Goal: Task Accomplishment & Management: Complete application form

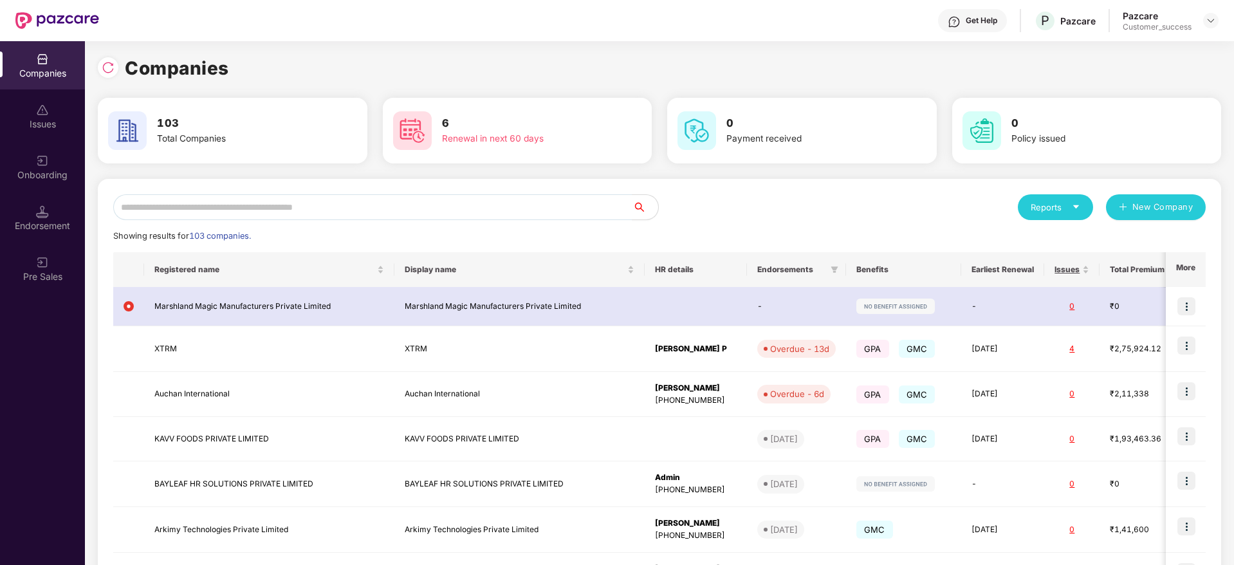
click at [175, 192] on div "Reports New Company Showing results for 103 companies. Registered name Display …" at bounding box center [660, 488] width 1124 height 618
click at [172, 203] on input "text" at bounding box center [372, 207] width 519 height 26
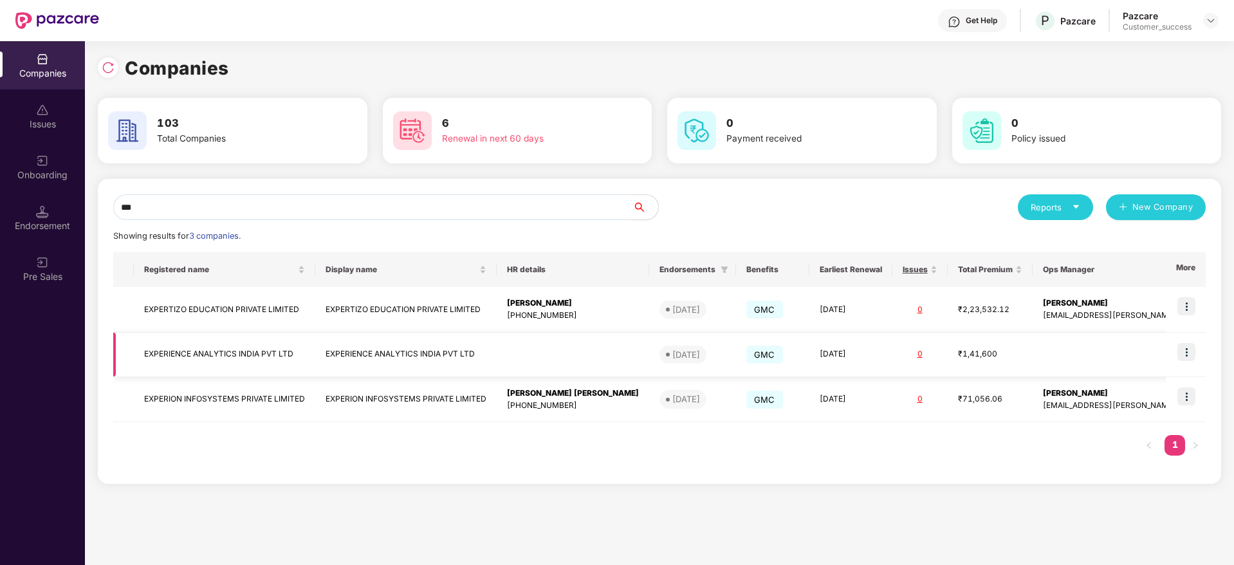
type input "***"
click at [1193, 349] on img at bounding box center [1187, 352] width 18 height 18
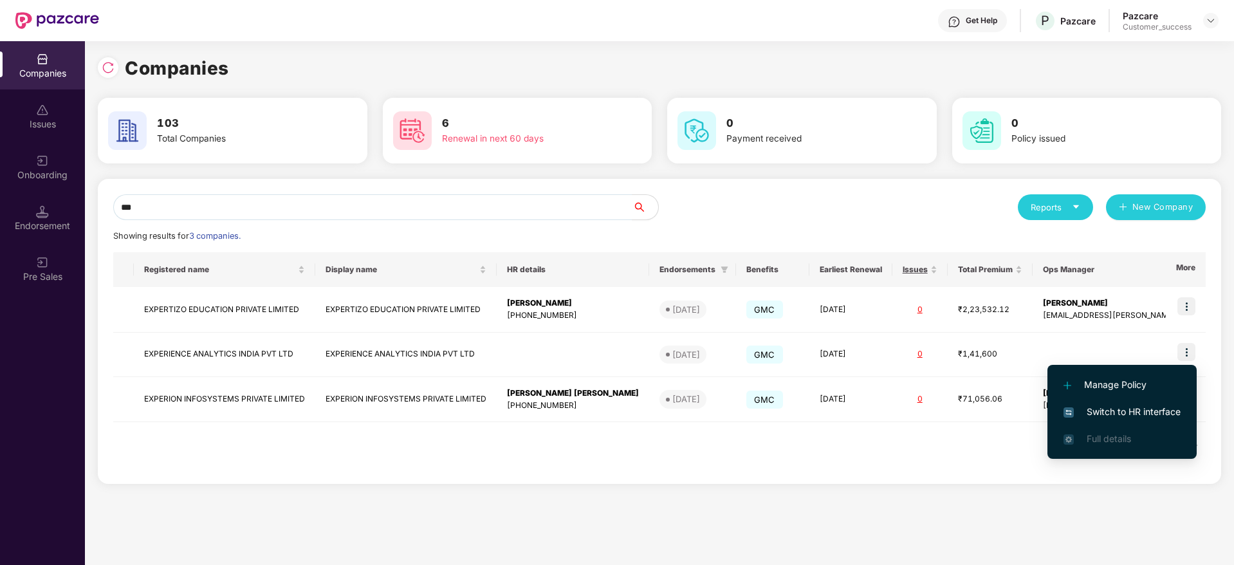
click at [1152, 403] on li "Switch to HR interface" at bounding box center [1122, 411] width 149 height 27
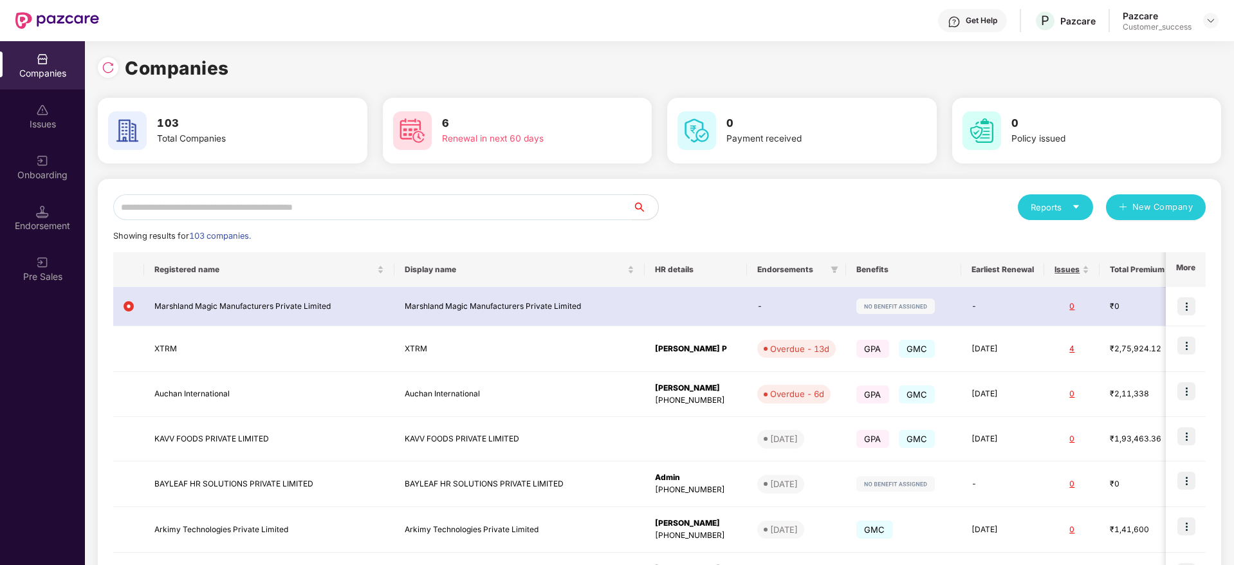
click at [279, 212] on input "text" at bounding box center [372, 207] width 519 height 26
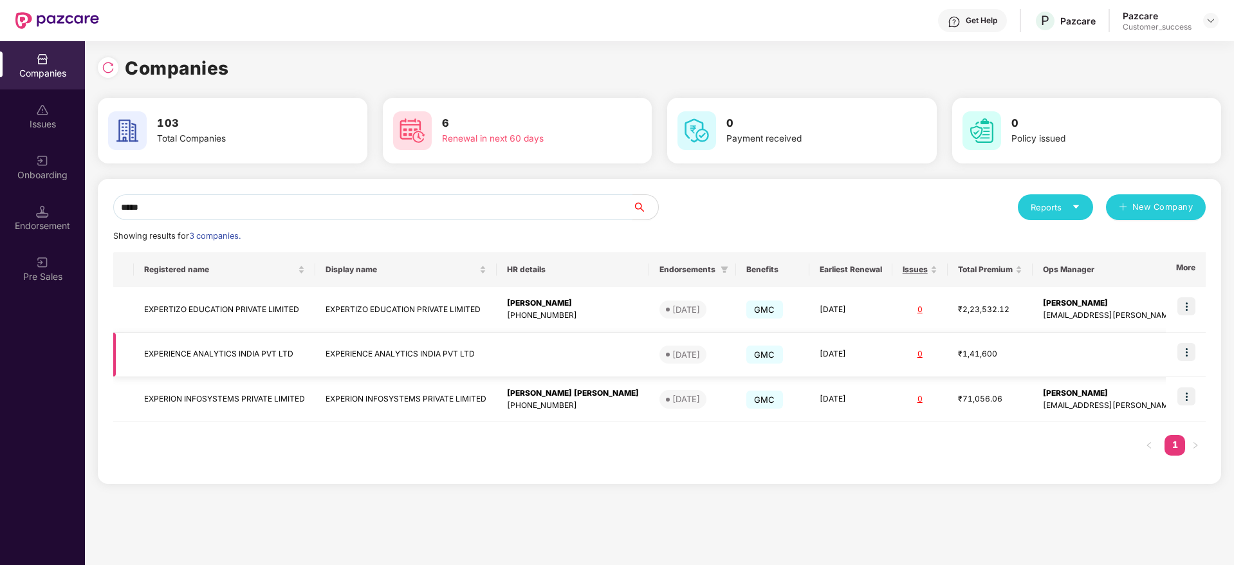
type input "*****"
click at [248, 351] on td "EXPERIENCE ANALYTICS INDIA PVT LTD" at bounding box center [224, 355] width 181 height 44
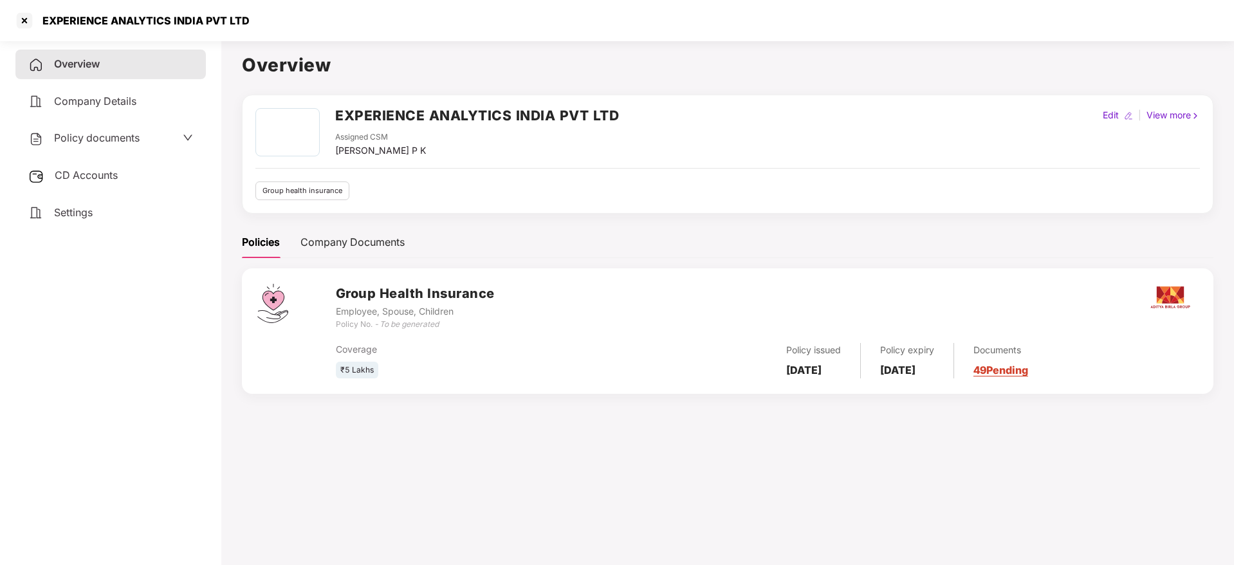
click at [151, 139] on div "Policy documents" at bounding box center [110, 138] width 165 height 17
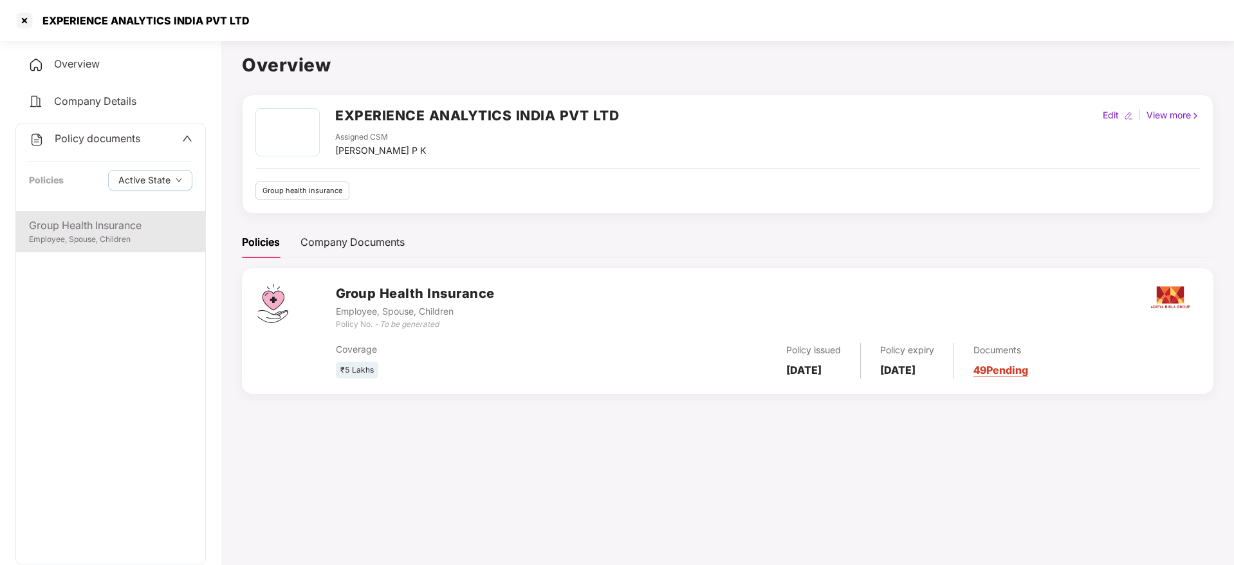
click at [95, 247] on div "Group Health Insurance Employee, Spouse, Children" at bounding box center [110, 231] width 189 height 41
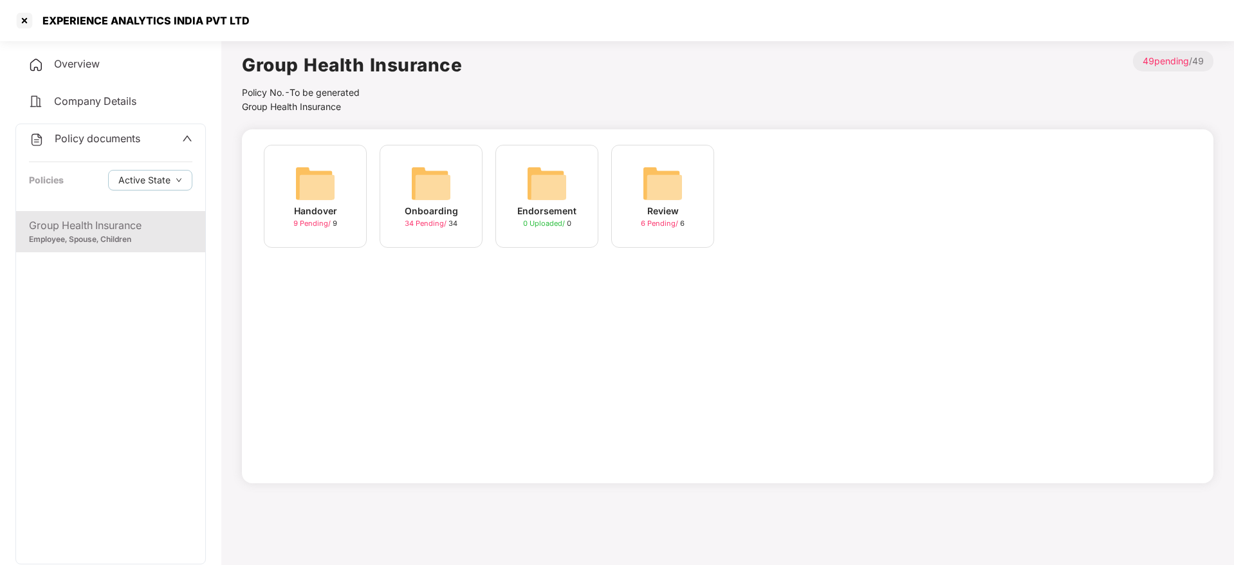
click at [429, 195] on img at bounding box center [431, 183] width 41 height 41
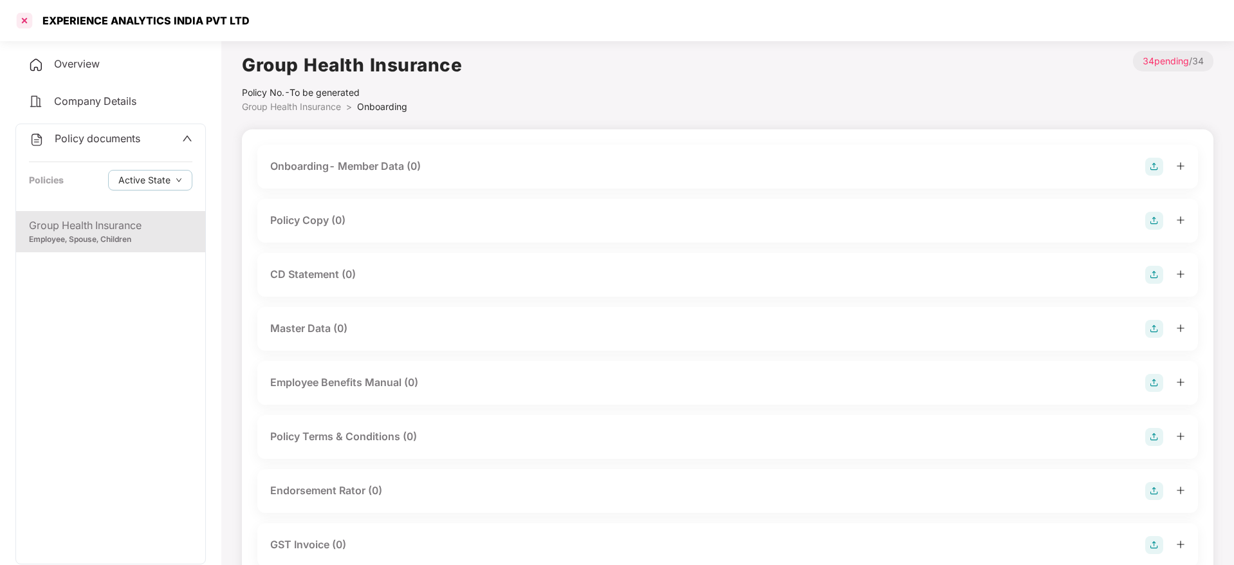
click at [33, 28] on div at bounding box center [24, 20] width 21 height 21
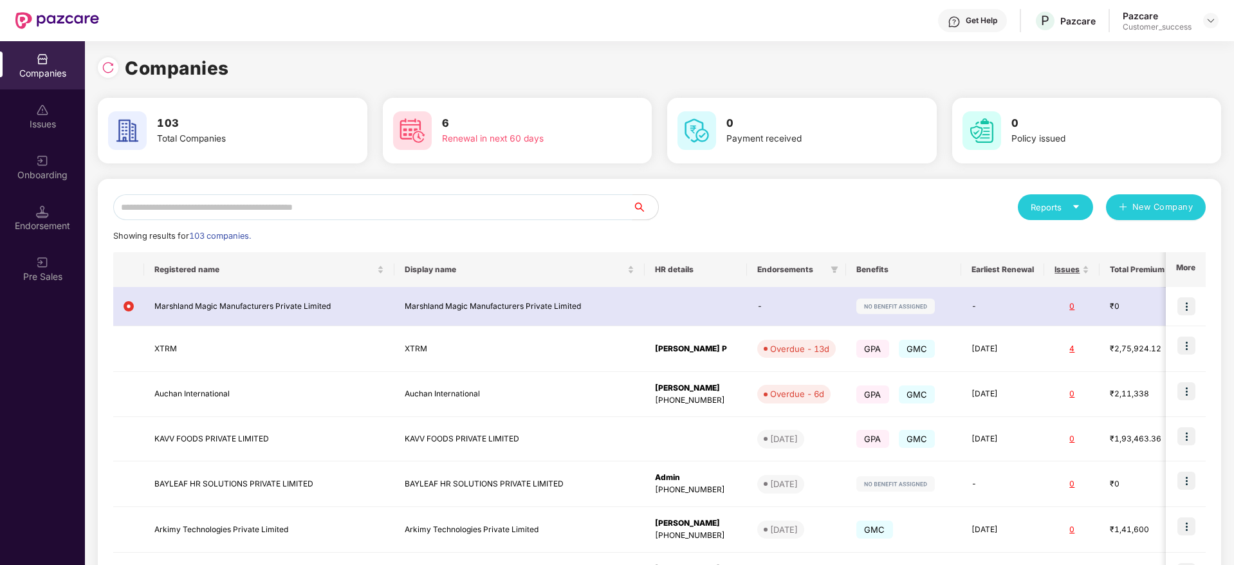
click at [169, 210] on input "text" at bounding box center [372, 207] width 519 height 26
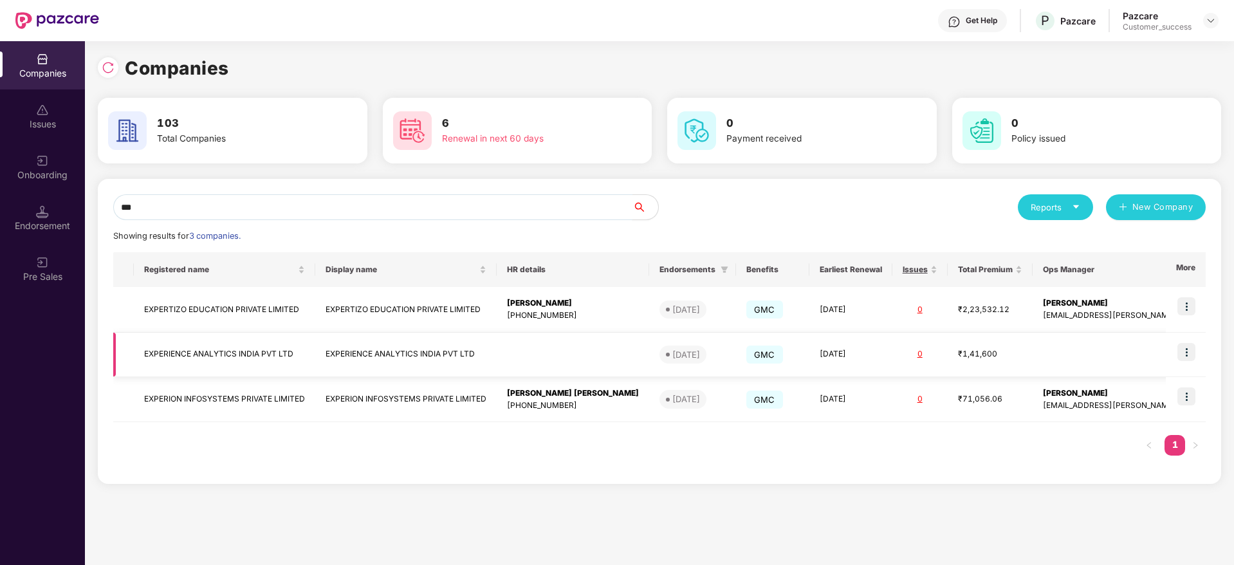
type input "***"
click at [212, 355] on td "EXPERIENCE ANALYTICS INDIA PVT LTD" at bounding box center [224, 355] width 181 height 44
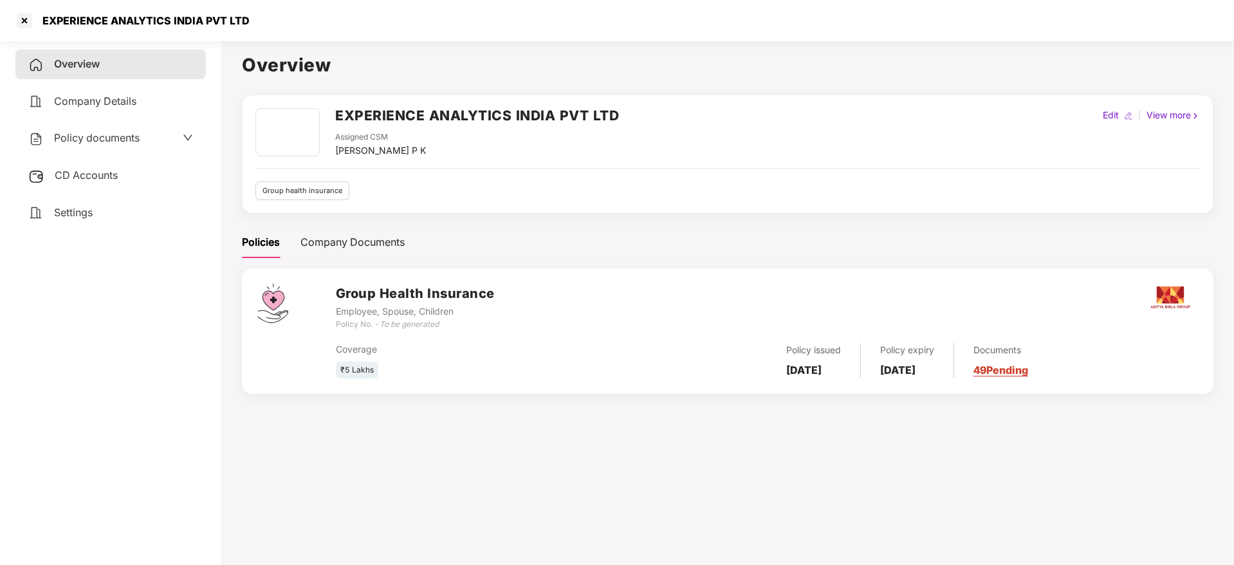
click at [100, 137] on span "Policy documents" at bounding box center [97, 137] width 86 height 13
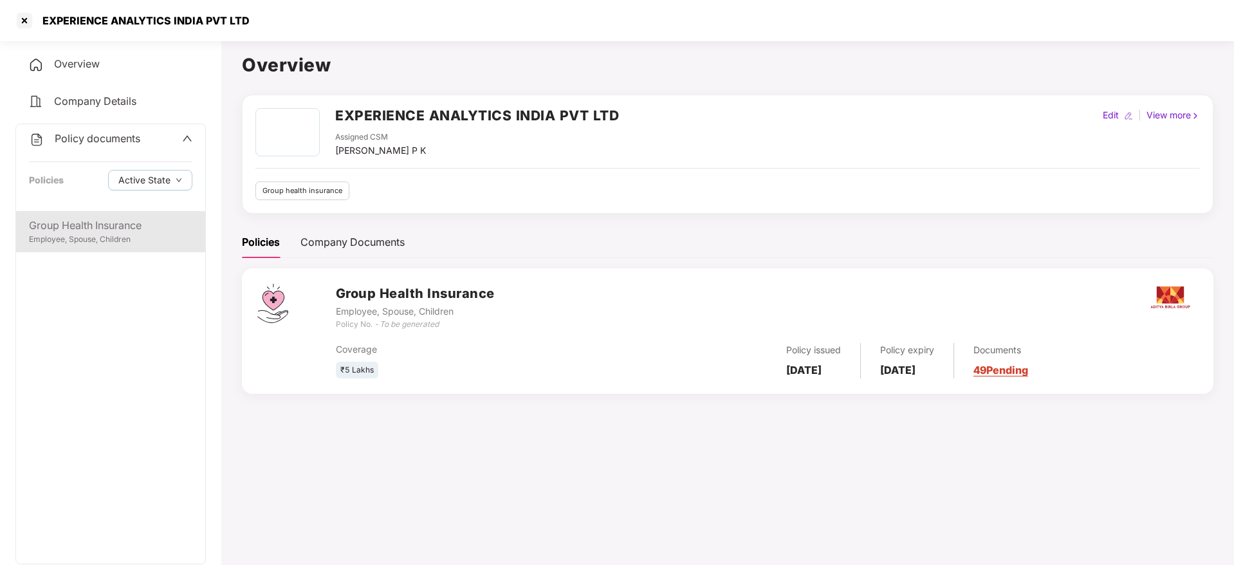
click at [86, 228] on div "Group Health Insurance" at bounding box center [110, 225] width 163 height 16
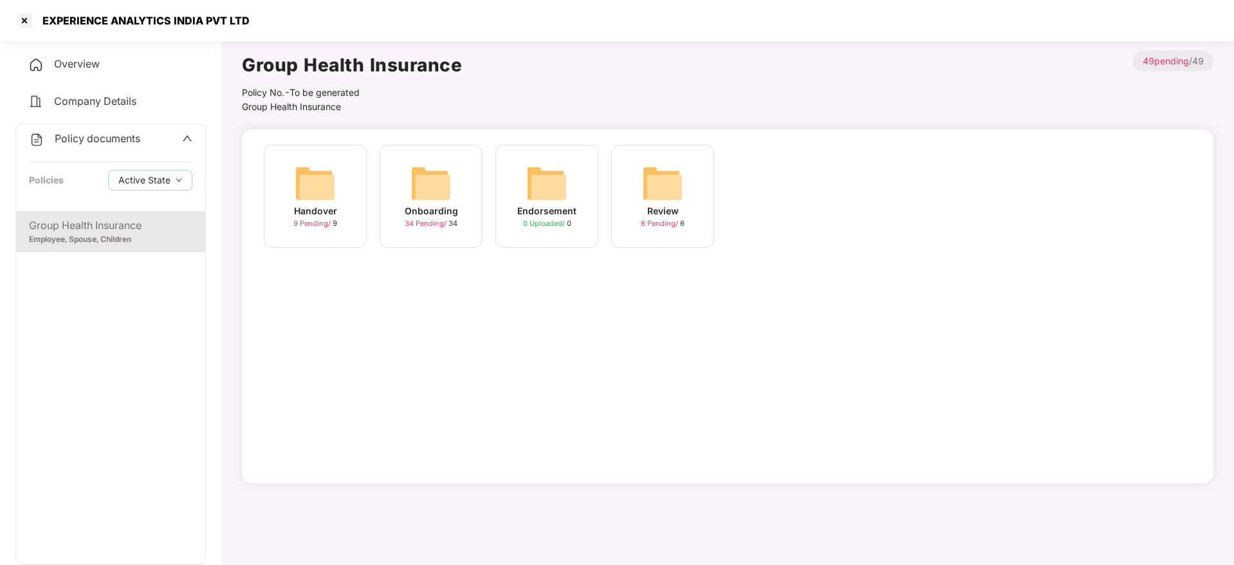
click at [296, 181] on img at bounding box center [315, 183] width 41 height 41
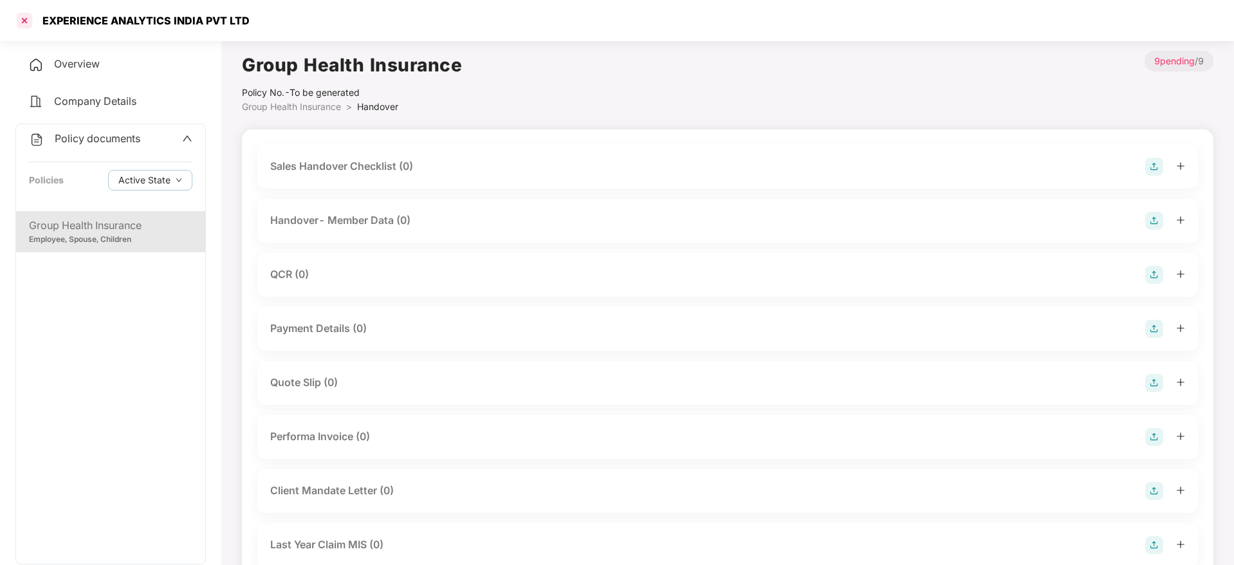
click at [17, 17] on div at bounding box center [24, 20] width 21 height 21
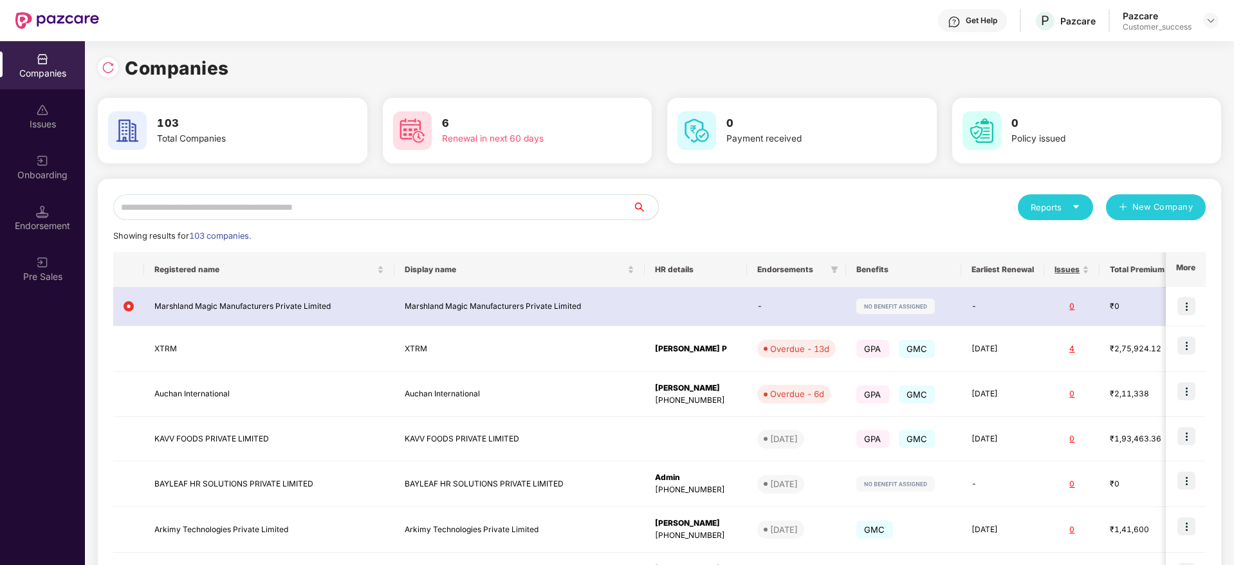
click at [241, 206] on input "text" at bounding box center [372, 207] width 519 height 26
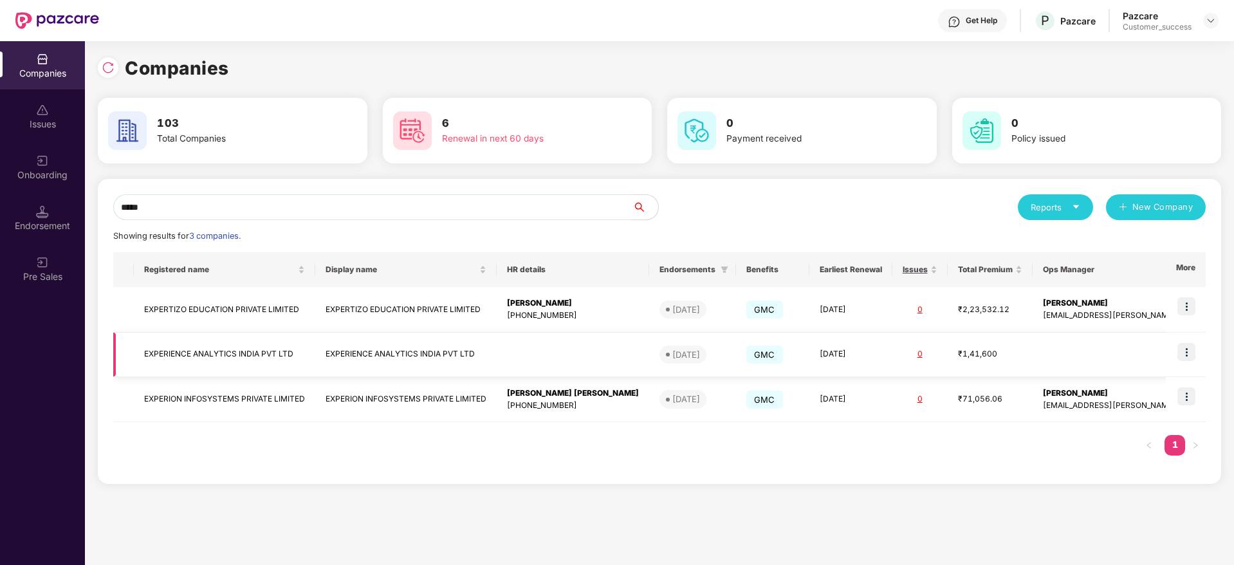
type input "*****"
click at [1190, 347] on img at bounding box center [1187, 352] width 18 height 18
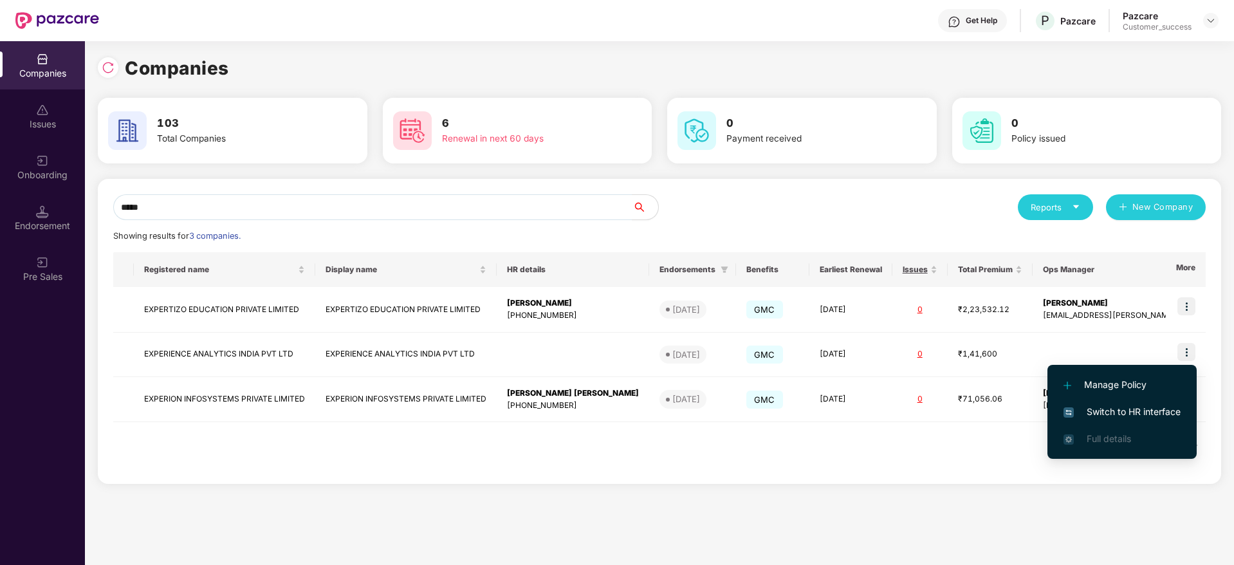
click at [1118, 408] on span "Switch to HR interface" at bounding box center [1122, 412] width 117 height 14
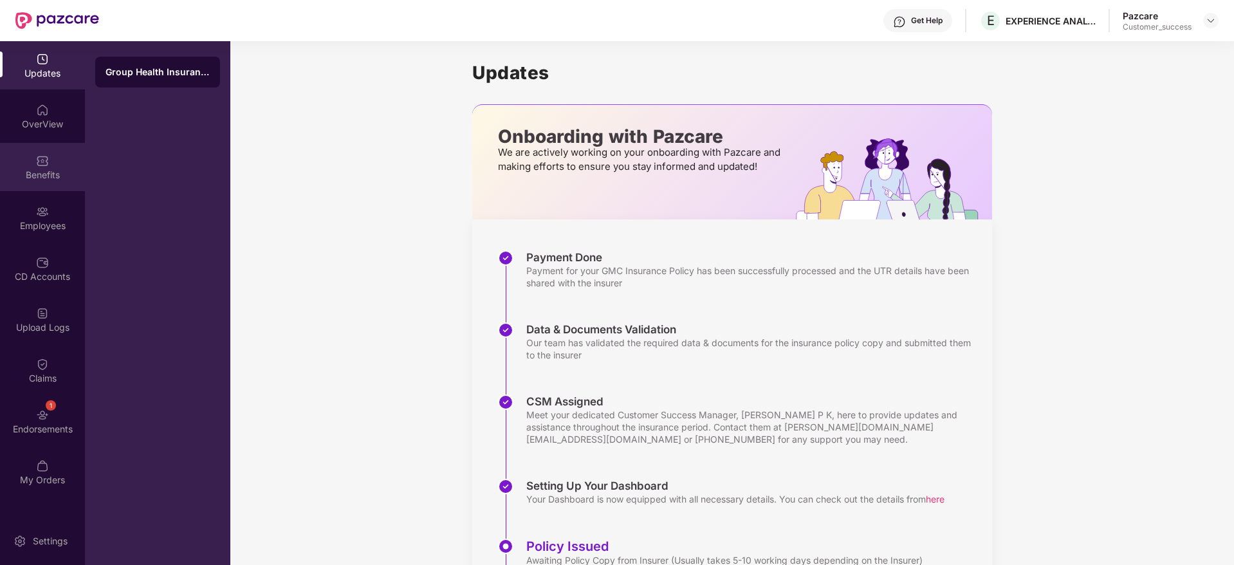
click at [49, 176] on div "Benefits" at bounding box center [42, 175] width 85 height 13
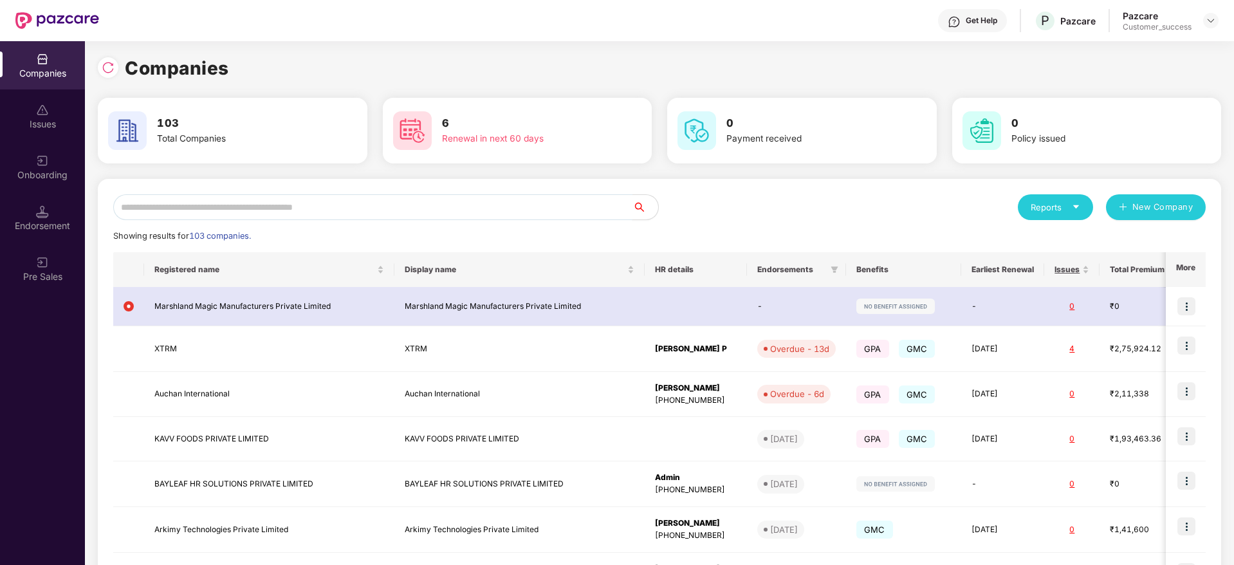
click at [288, 201] on input "text" at bounding box center [372, 207] width 519 height 26
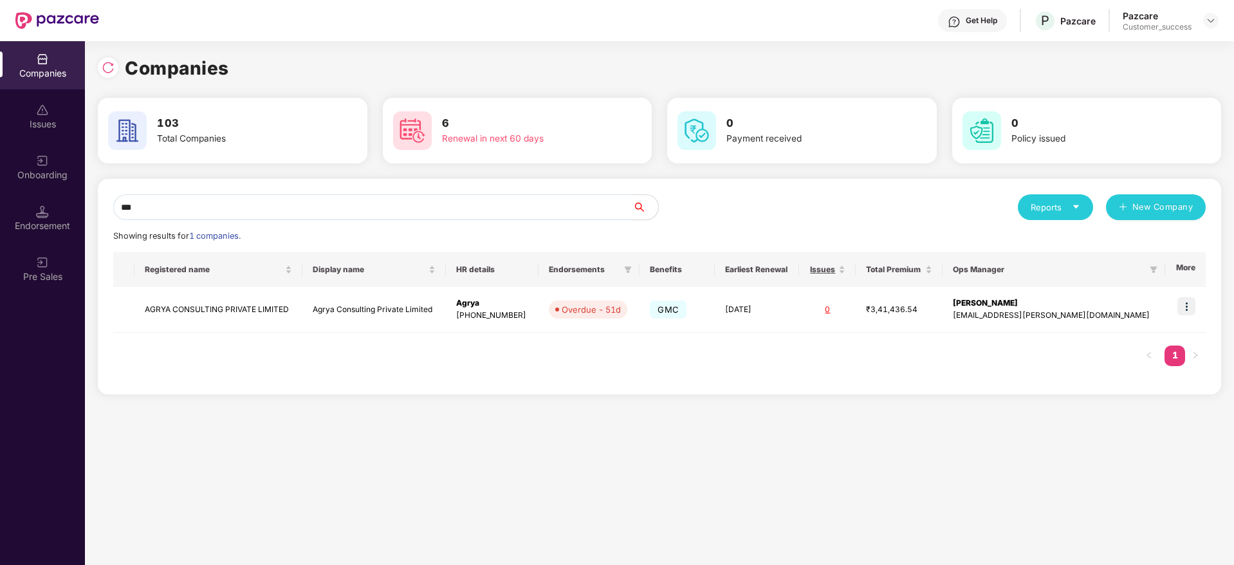
click at [795, 529] on div "Companies 103 Total Companies 6 Renewal in next 60 days 0 Payment received 0 Po…" at bounding box center [659, 303] width 1149 height 524
click at [166, 208] on input "***" at bounding box center [372, 207] width 519 height 26
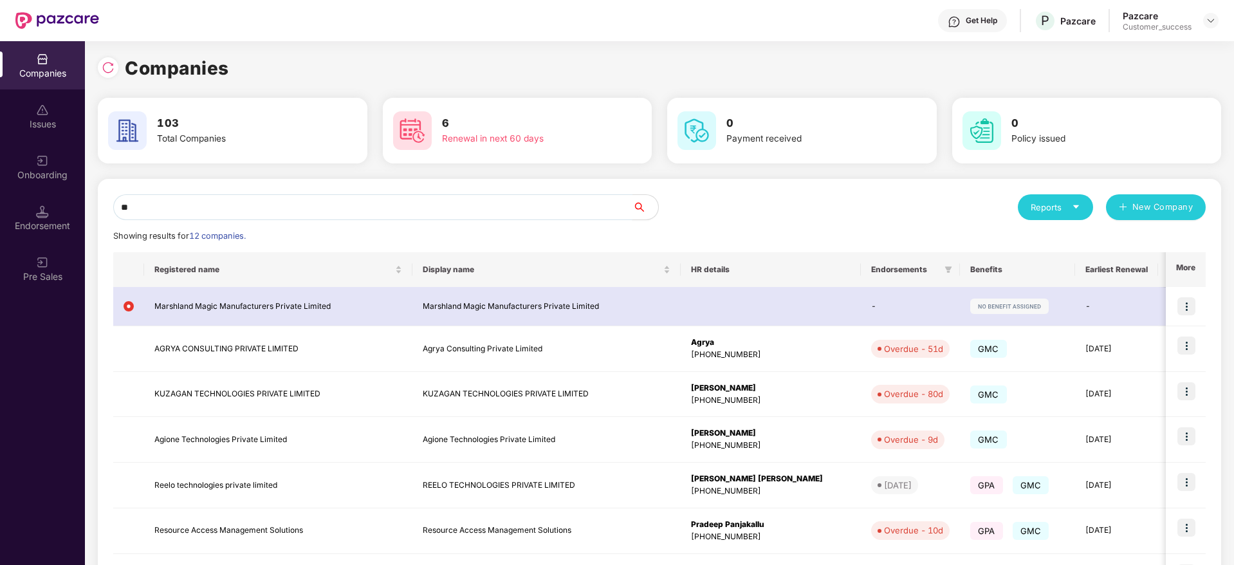
type input "*"
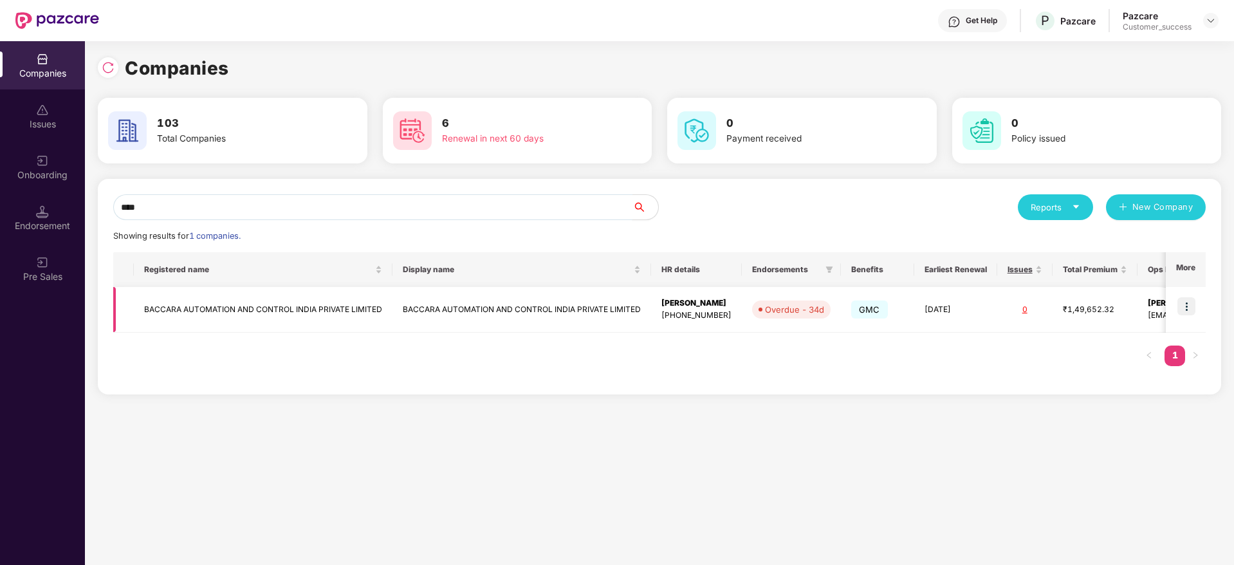
type input "****"
click at [254, 313] on td "BACCARA AUTOMATION AND CONTROL INDIA PRIVATE LIMITED" at bounding box center [263, 310] width 259 height 46
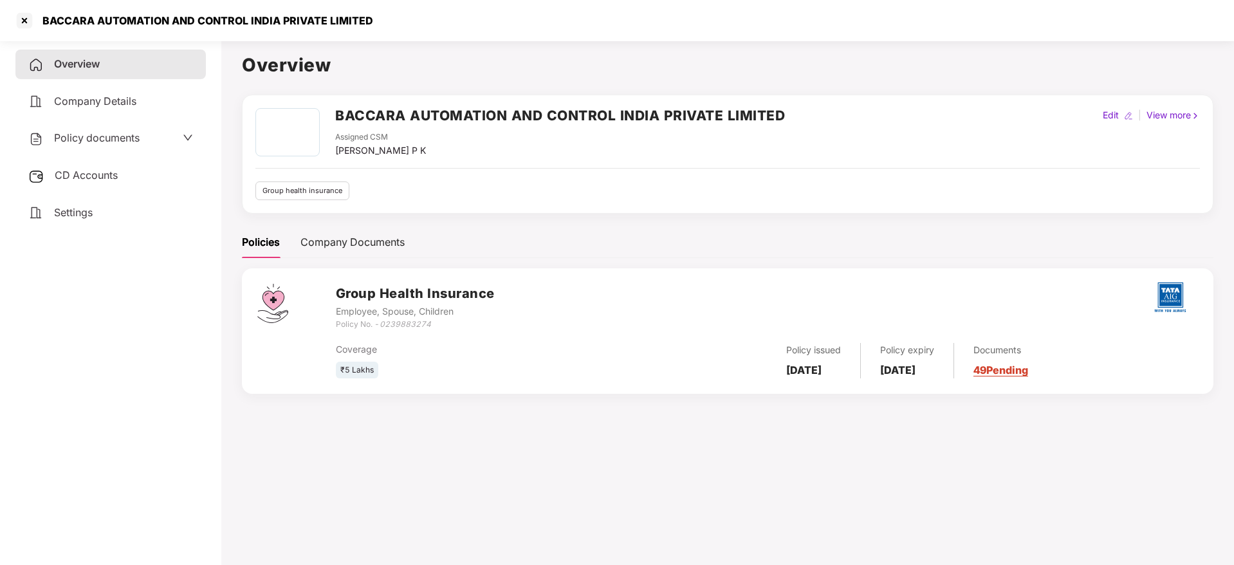
click at [488, 118] on h2 "BACCARA AUTOMATION AND CONTROL INDIA PRIVATE LIMITED" at bounding box center [560, 115] width 450 height 21
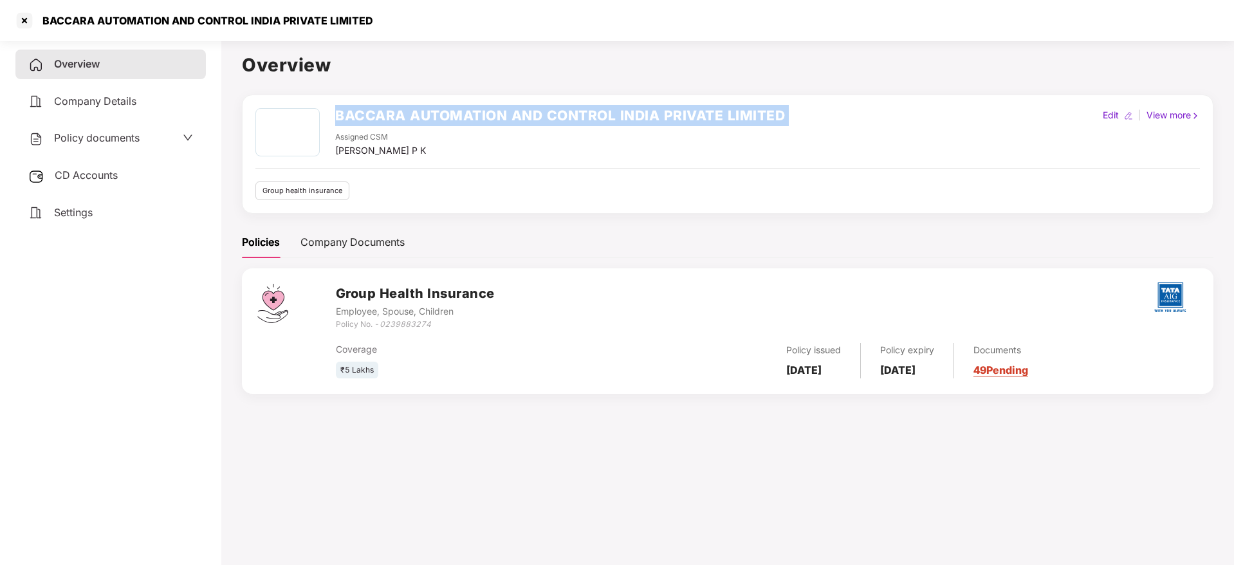
click at [488, 118] on h2 "BACCARA AUTOMATION AND CONTROL INDIA PRIVATE LIMITED" at bounding box center [560, 115] width 450 height 21
copy h2 "BACCARA AUTOMATION AND CONTROL INDIA PRIVATE LIMITED"
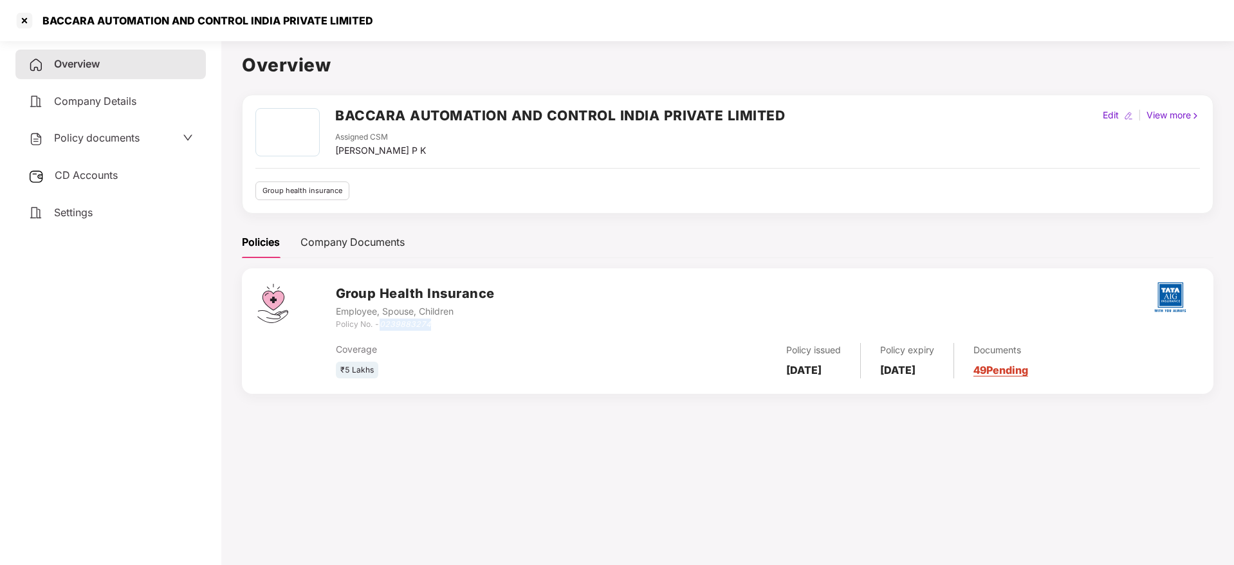
drag, startPoint x: 382, startPoint y: 327, endPoint x: 453, endPoint y: 327, distance: 71.4
click at [453, 327] on div "Policy No. - 0239883274" at bounding box center [415, 325] width 159 height 12
copy icon "0239883274"
click at [51, 165] on div "CD Accounts" at bounding box center [110, 176] width 190 height 30
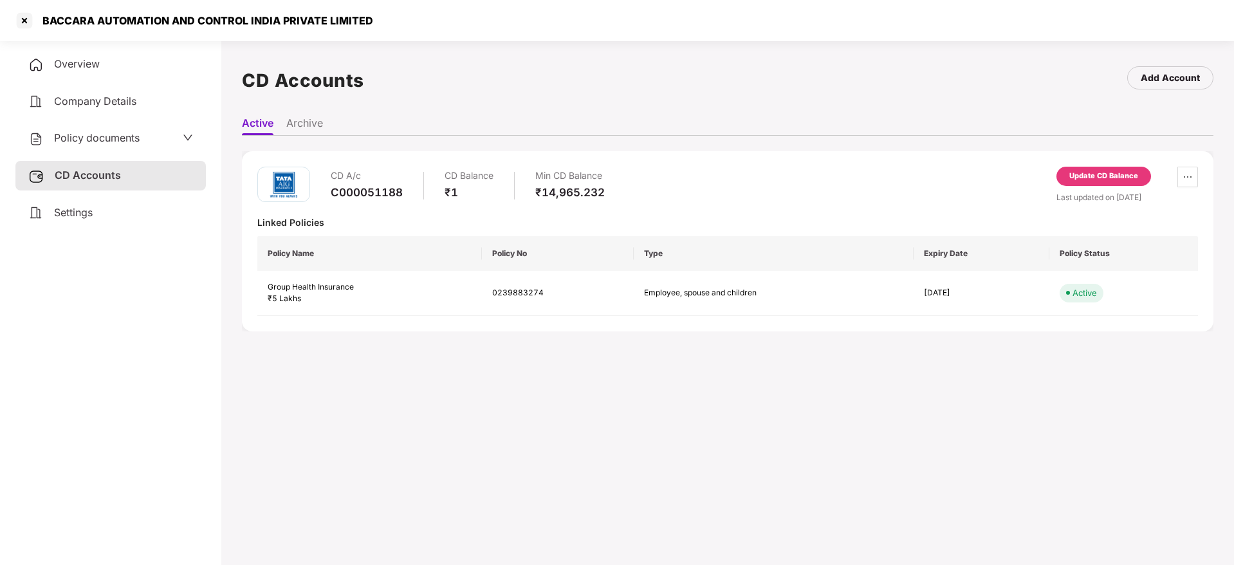
click at [341, 194] on div "C000051188" at bounding box center [367, 192] width 72 height 14
copy div "C000051188"
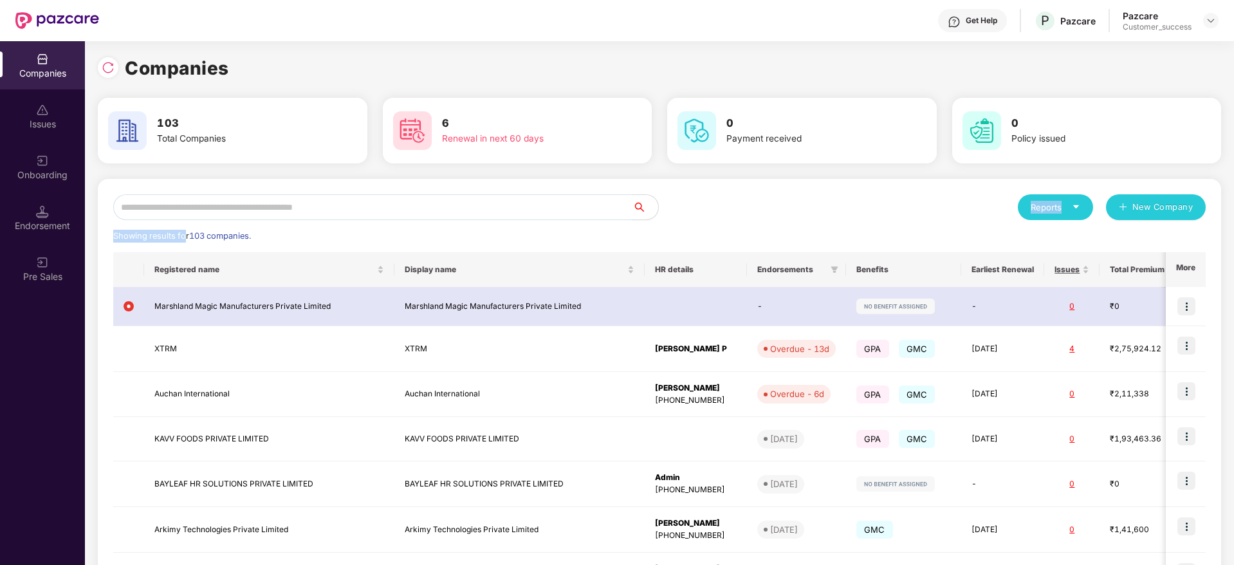
drag, startPoint x: 183, startPoint y: 221, endPoint x: 186, endPoint y: 214, distance: 7.5
click at [186, 214] on div "Reports New Company Showing results for 103 companies. Registered name Display …" at bounding box center [659, 487] width 1093 height 587
click at [201, 206] on input "text" at bounding box center [372, 207] width 519 height 26
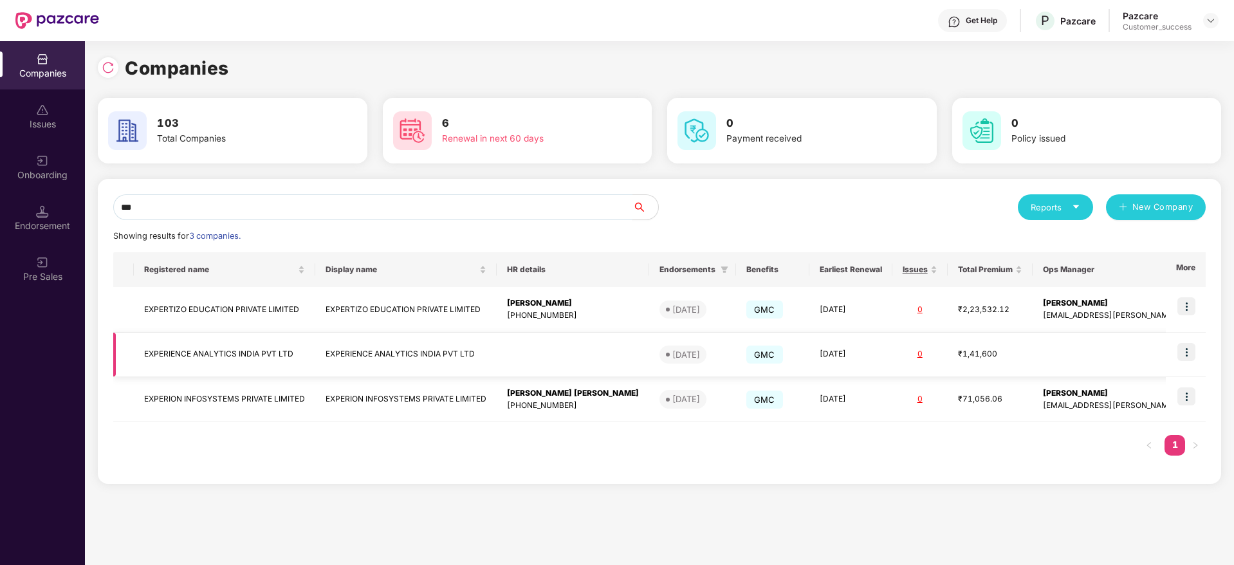
type input "***"
click at [1180, 353] on img at bounding box center [1187, 352] width 18 height 18
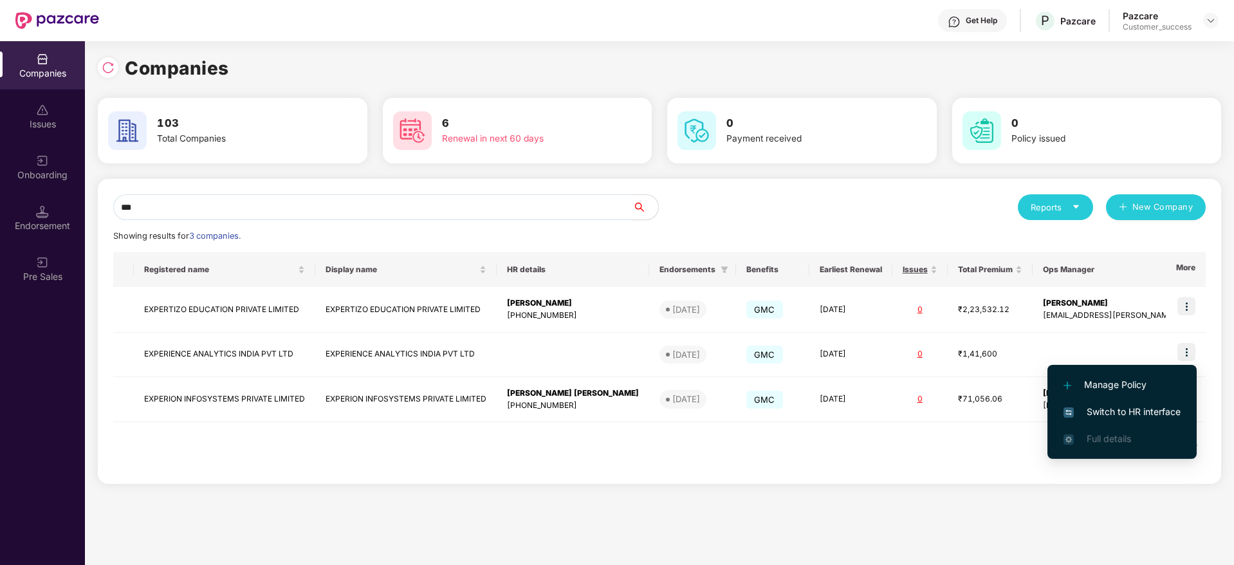
click at [1106, 409] on span "Switch to HR interface" at bounding box center [1122, 412] width 117 height 14
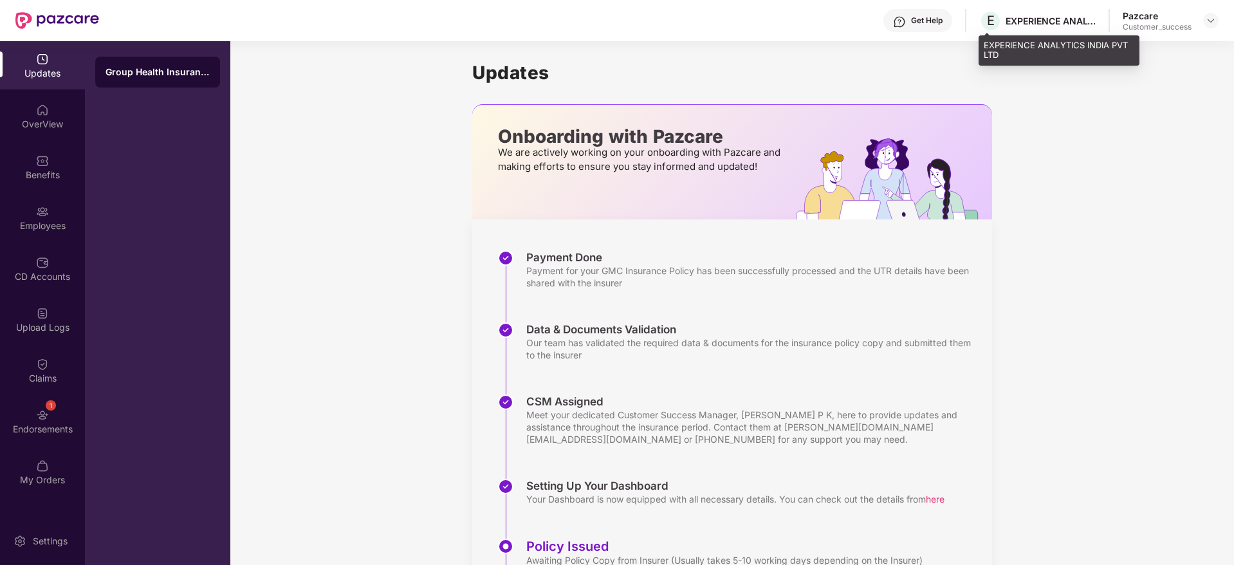
click at [1039, 48] on div "EXPERIENCE ANALYTICS INDIA PVT LTD" at bounding box center [1059, 50] width 161 height 30
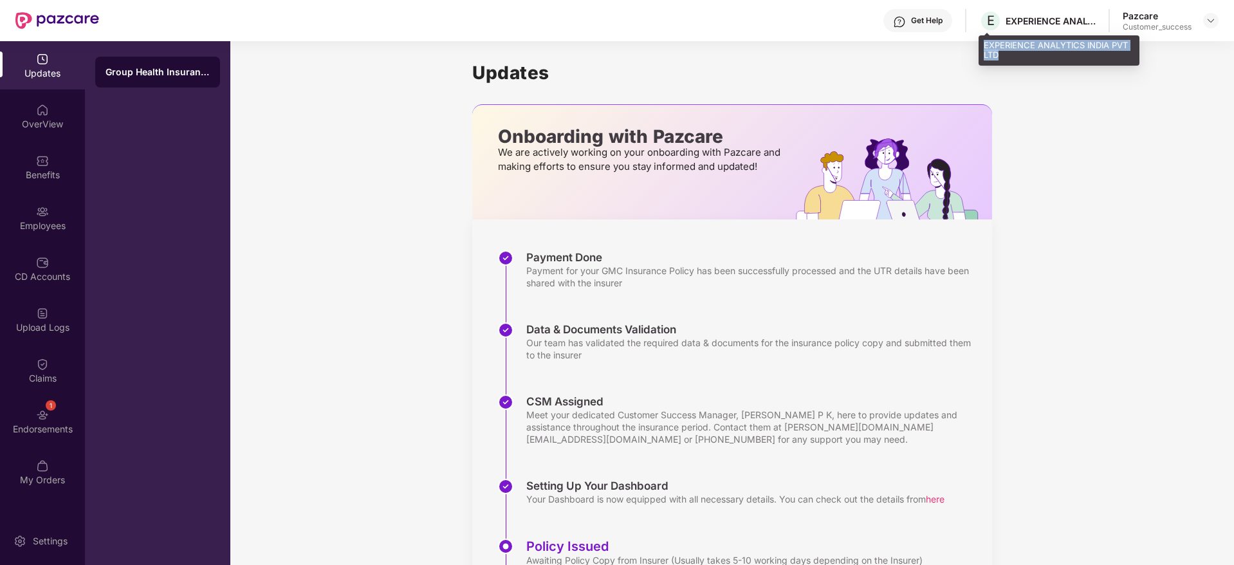
copy div "EXPERIENCE ANALYTICS INDIA PVT LTD"
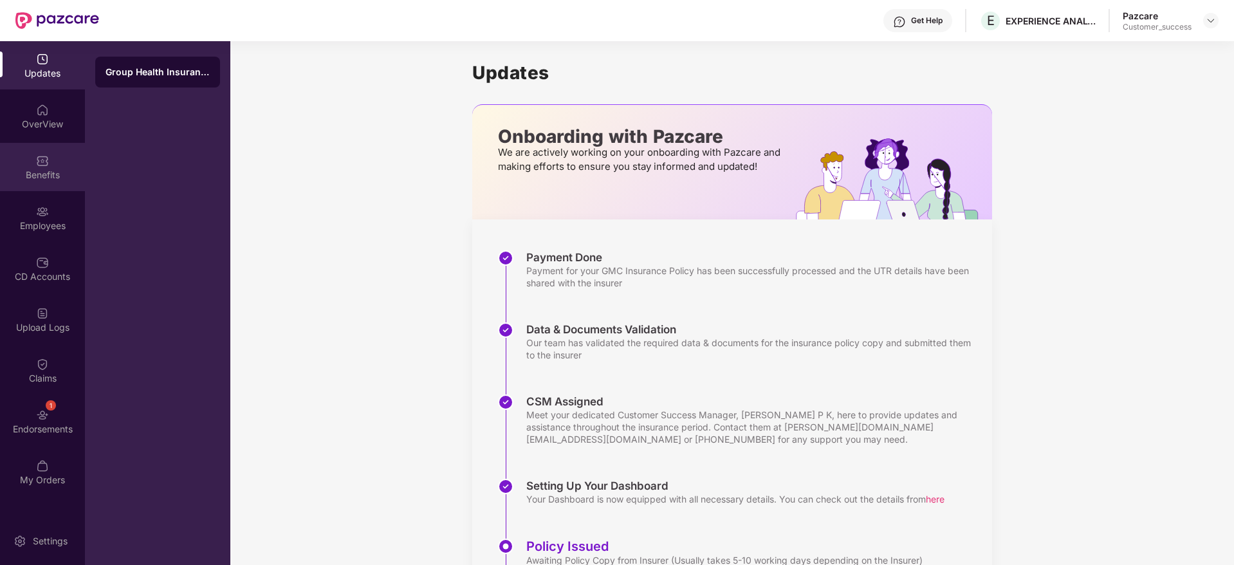
click at [63, 153] on div "Benefits" at bounding box center [42, 167] width 85 height 48
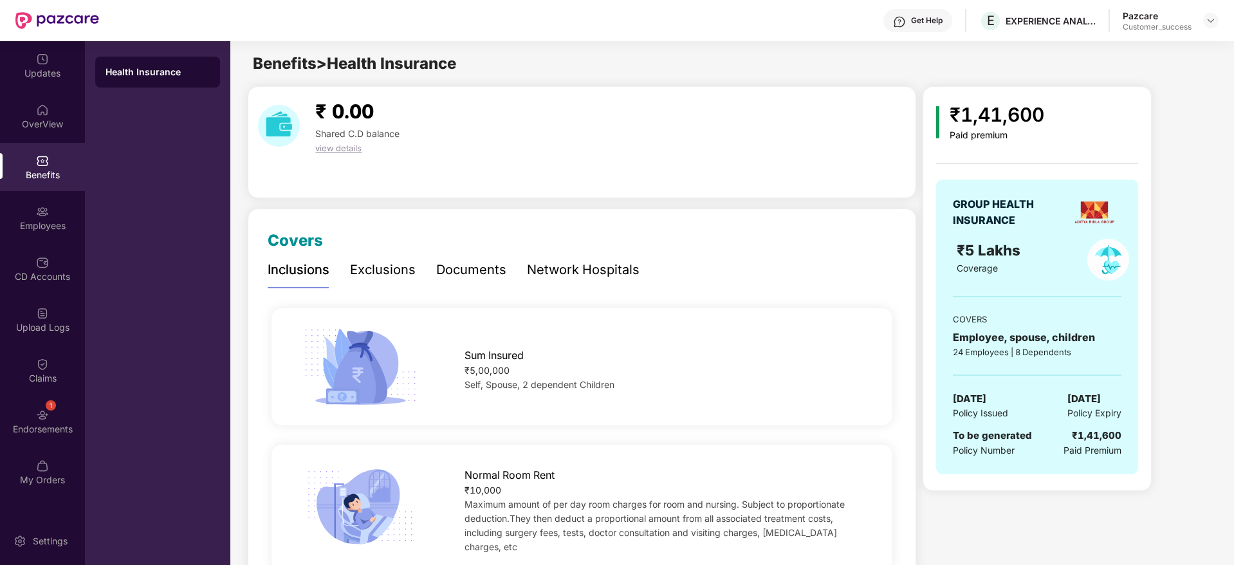
click at [997, 113] on div "₹1,41,600" at bounding box center [997, 115] width 95 height 30
copy div "₹1,41,600"
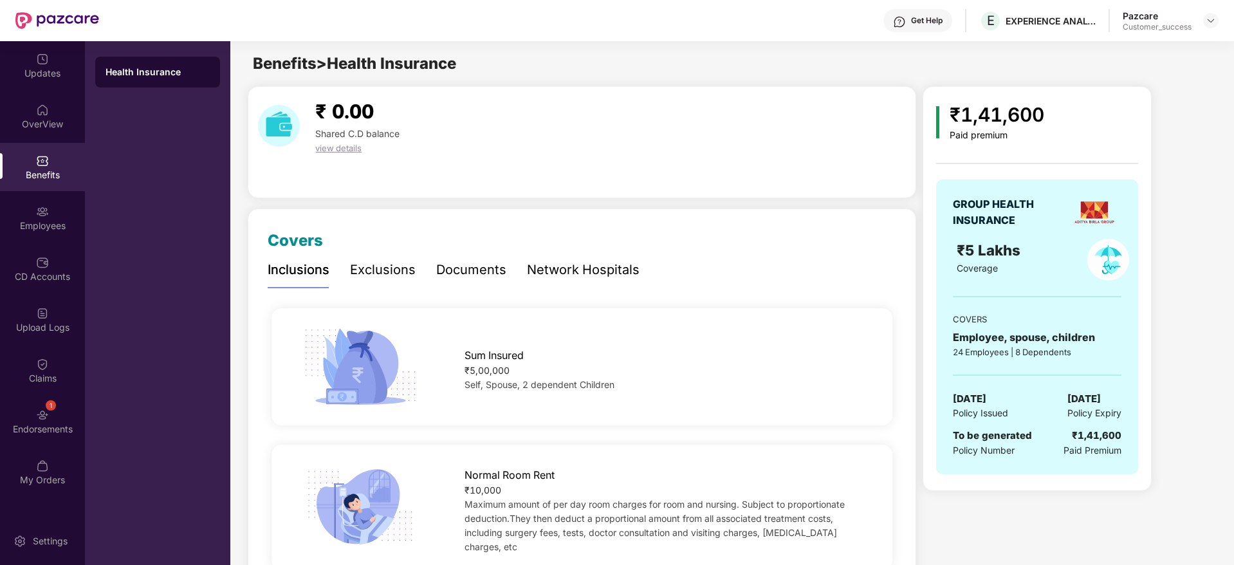
click at [986, 398] on span "[DATE]" at bounding box center [969, 398] width 33 height 15
copy span "[DATE]"
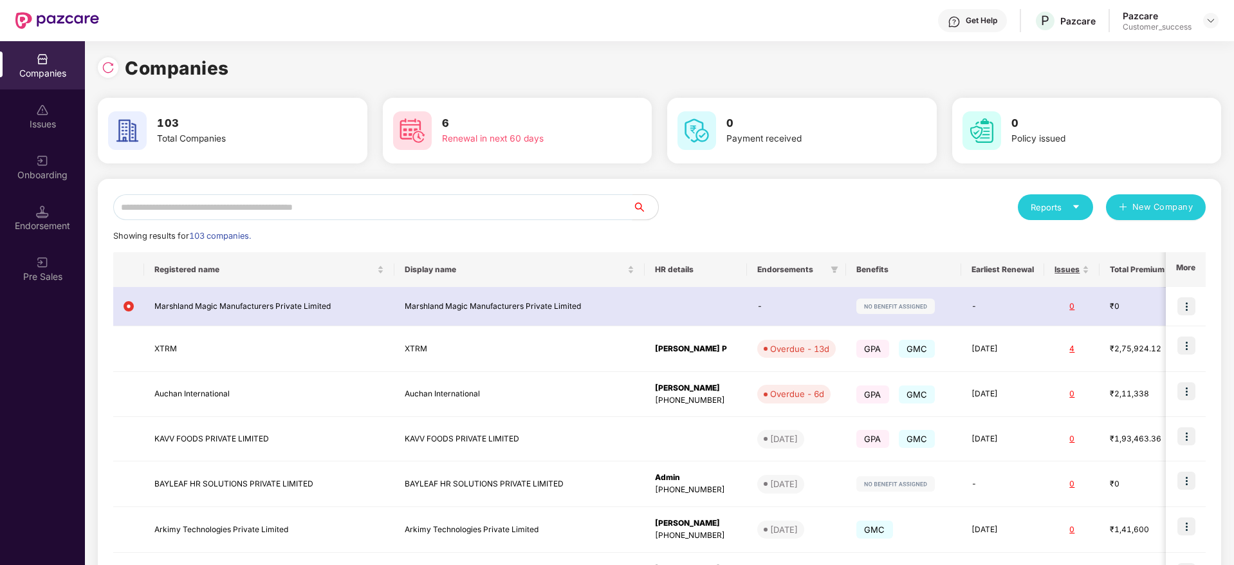
click at [192, 200] on input "text" at bounding box center [372, 207] width 519 height 26
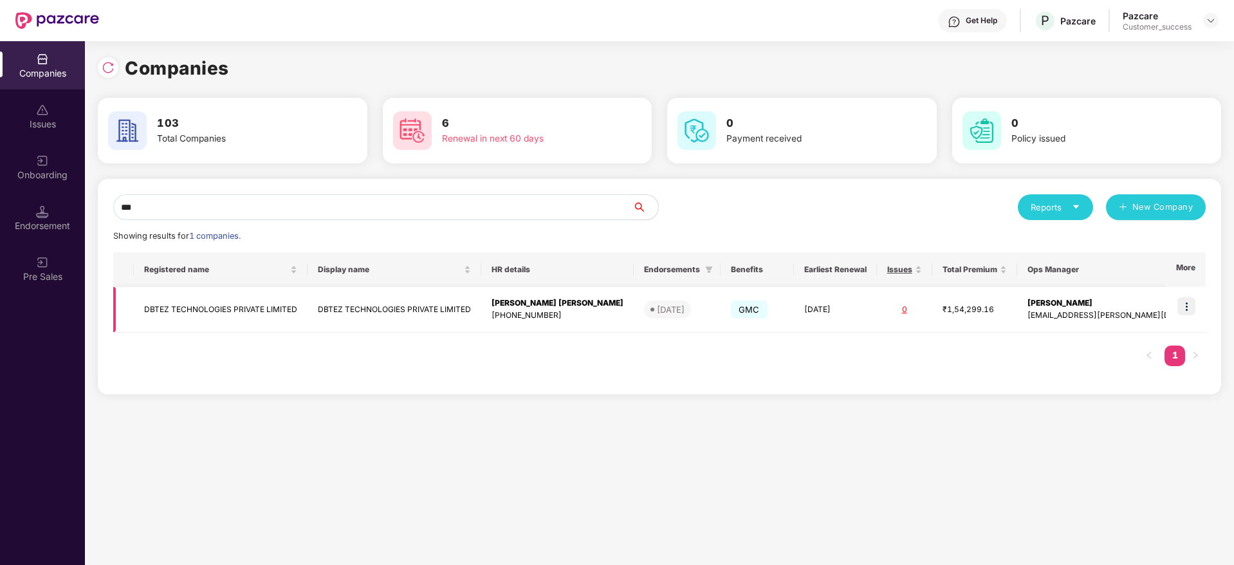
type input "***"
click at [1187, 311] on img at bounding box center [1187, 306] width 18 height 18
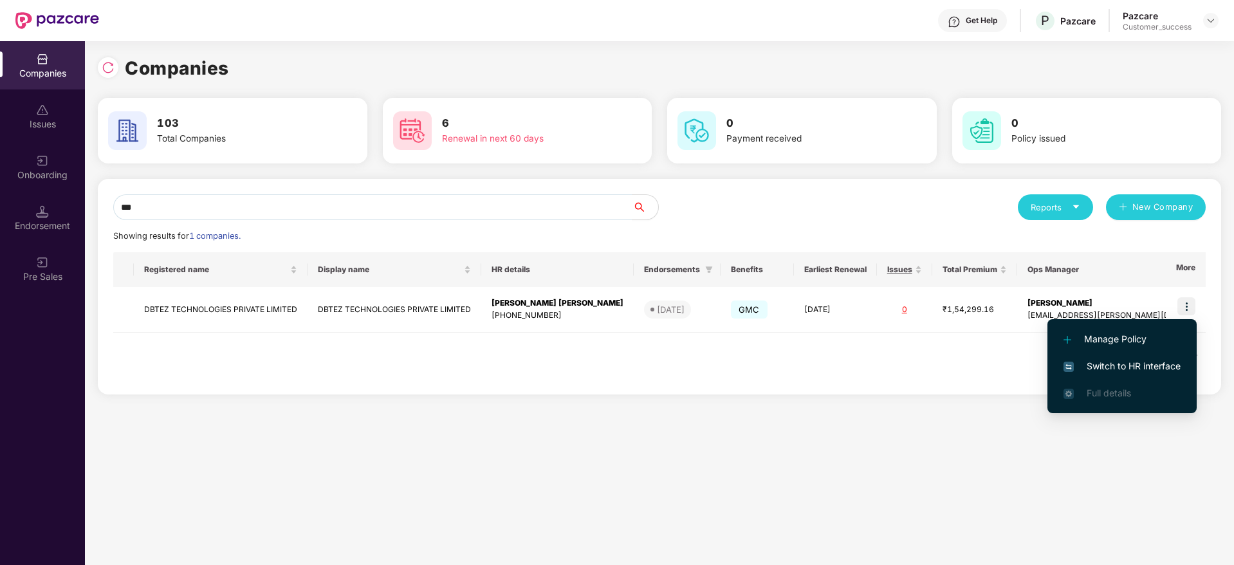
click at [1132, 364] on span "Switch to HR interface" at bounding box center [1122, 366] width 117 height 14
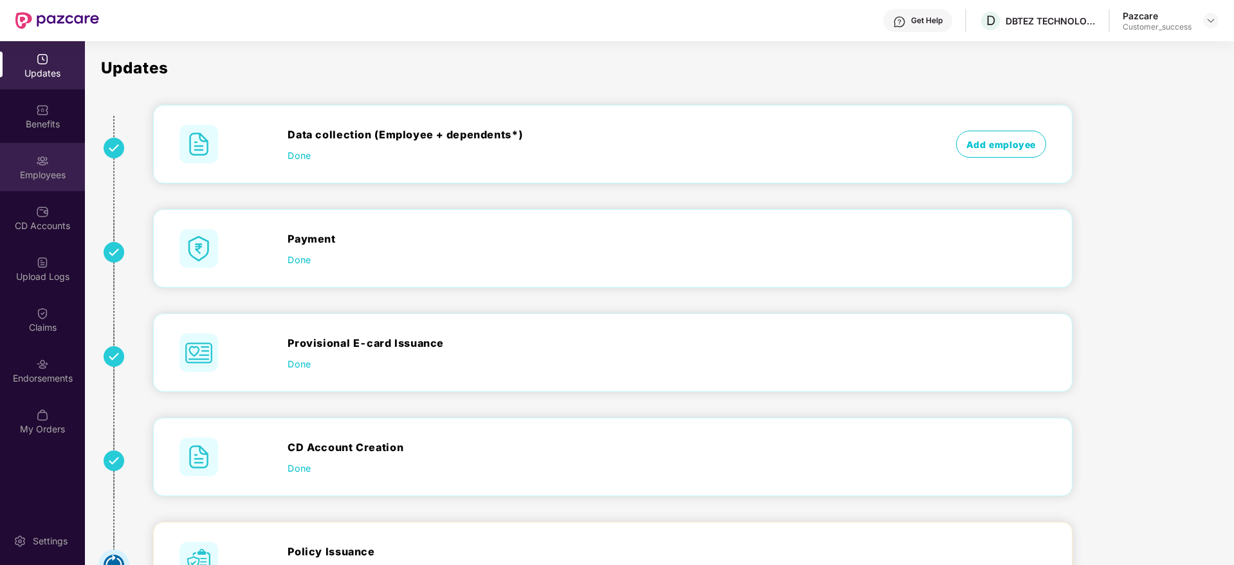
click at [42, 174] on div "Employees" at bounding box center [42, 175] width 85 height 13
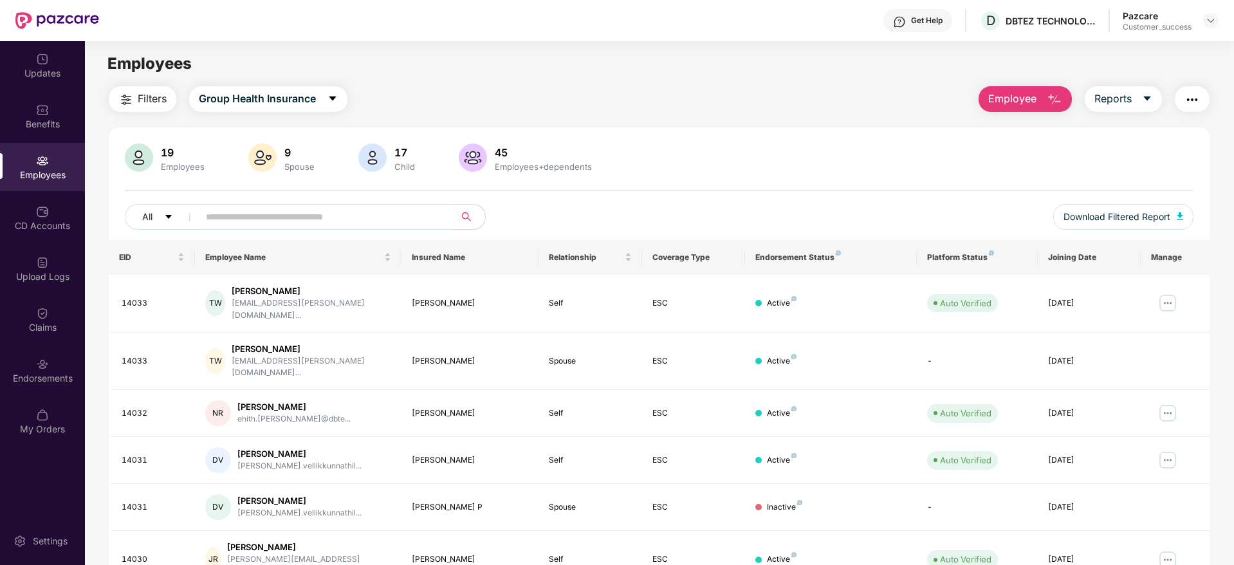
click at [1006, 102] on span "Employee" at bounding box center [1012, 99] width 48 height 16
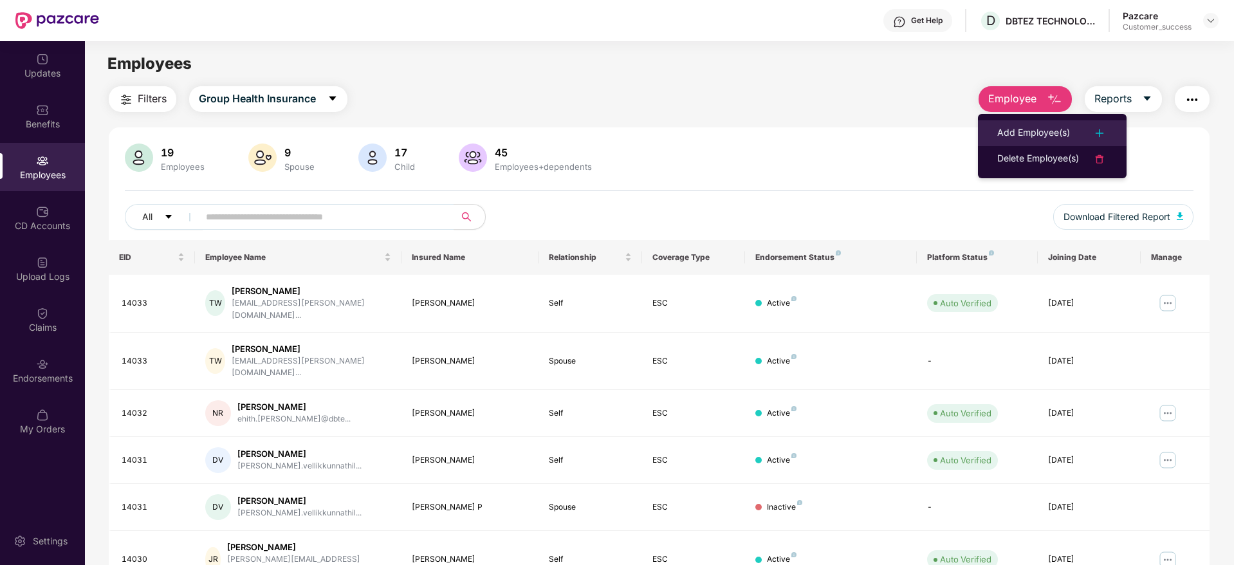
click at [1010, 138] on div "Add Employee(s)" at bounding box center [1033, 132] width 73 height 15
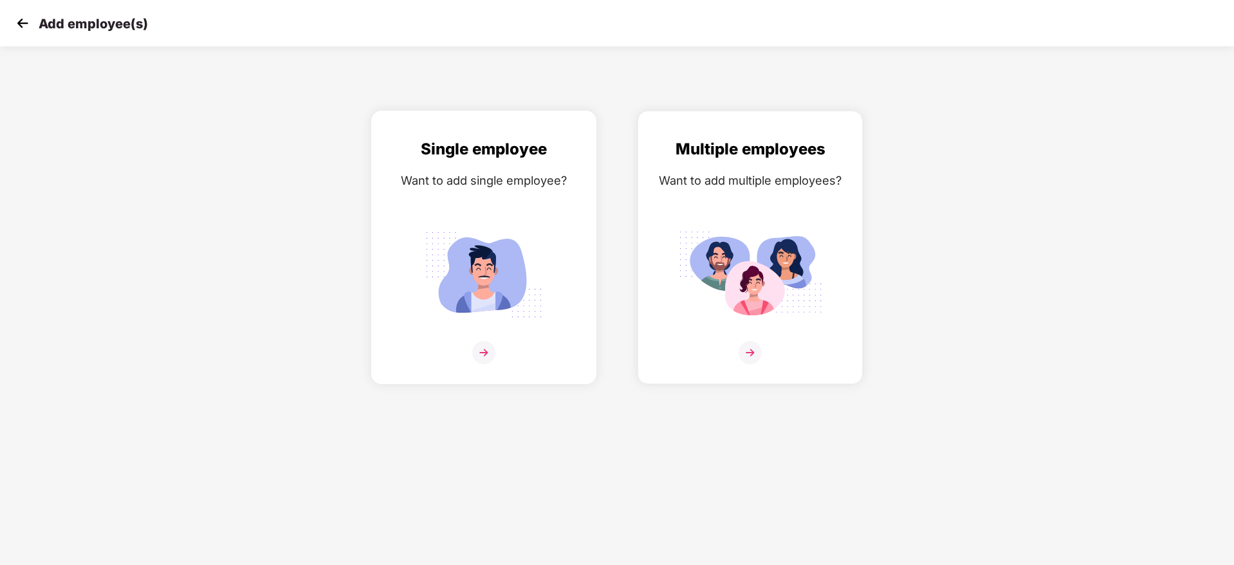
click at [482, 351] on img at bounding box center [483, 352] width 23 height 23
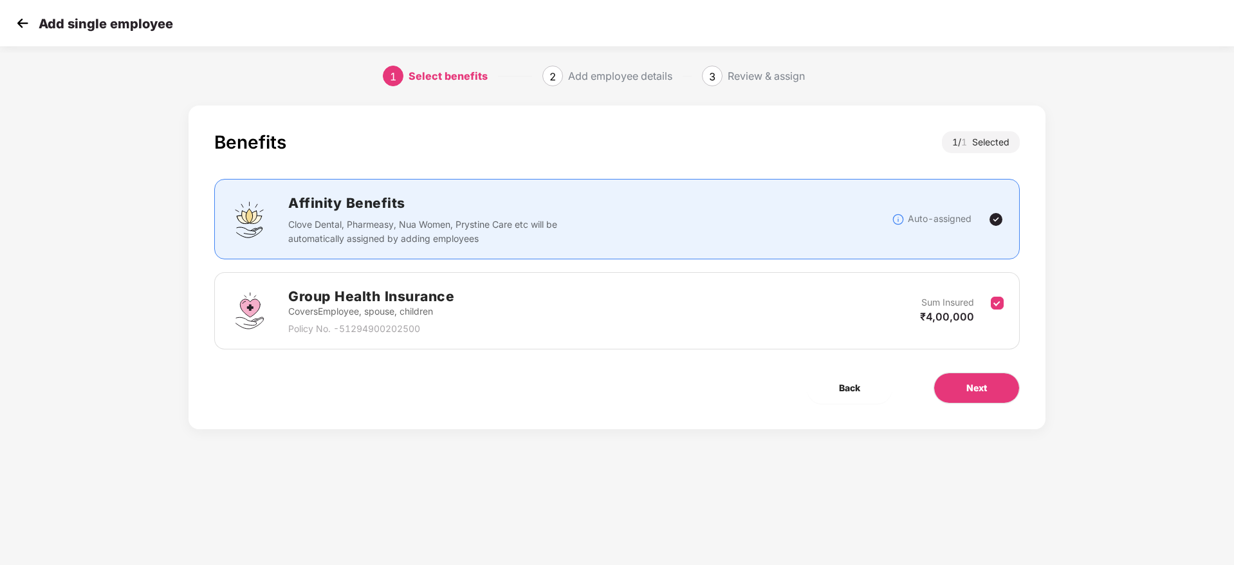
click at [19, 23] on img at bounding box center [22, 23] width 19 height 19
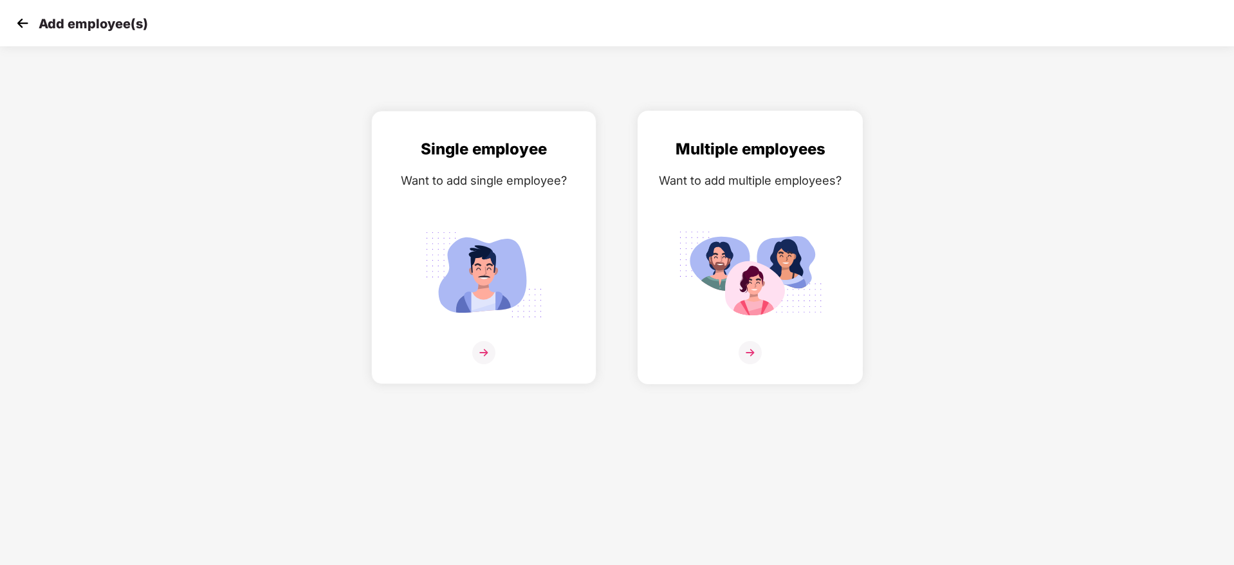
click at [750, 346] on img at bounding box center [750, 352] width 23 height 23
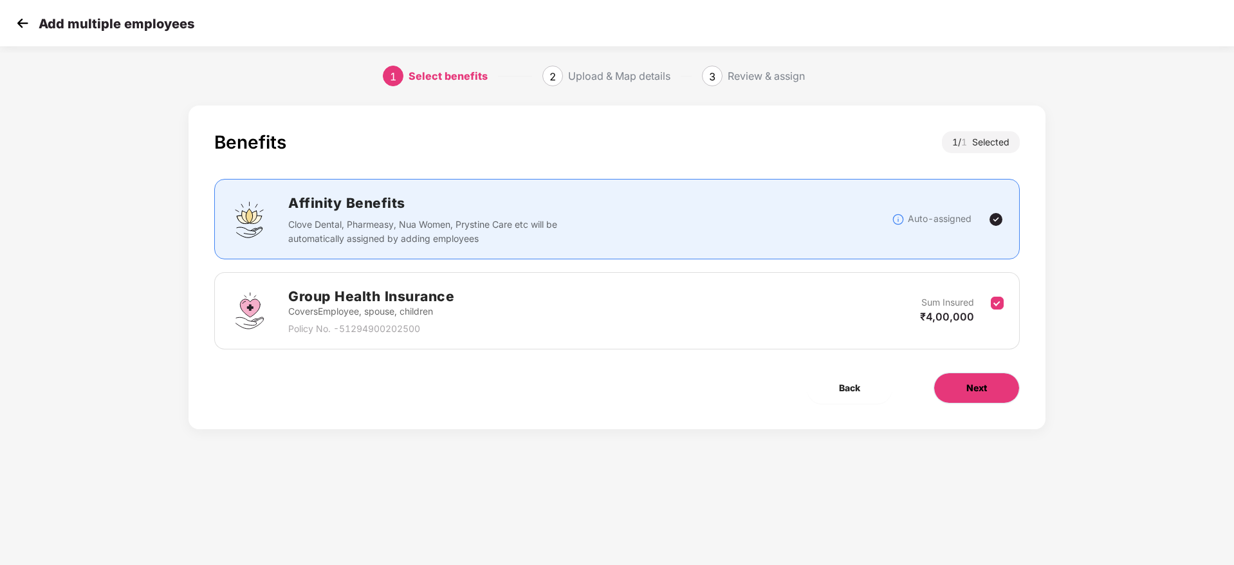
click at [939, 387] on button "Next" at bounding box center [977, 388] width 86 height 31
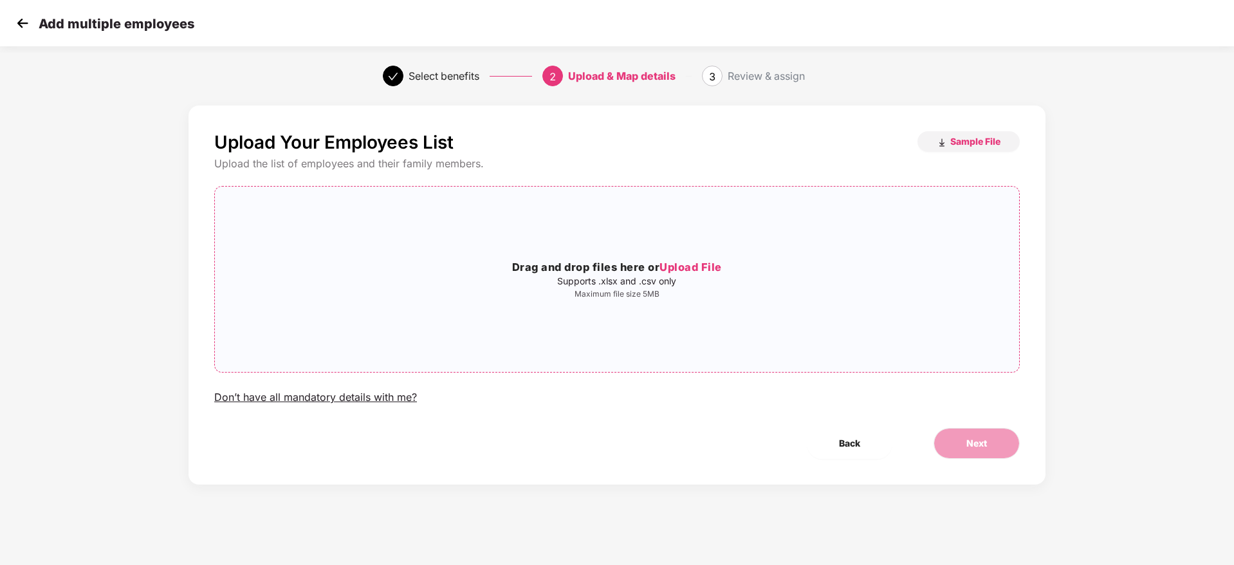
click at [696, 270] on span "Upload File" at bounding box center [691, 267] width 62 height 13
click at [953, 436] on button "Next" at bounding box center [977, 443] width 86 height 31
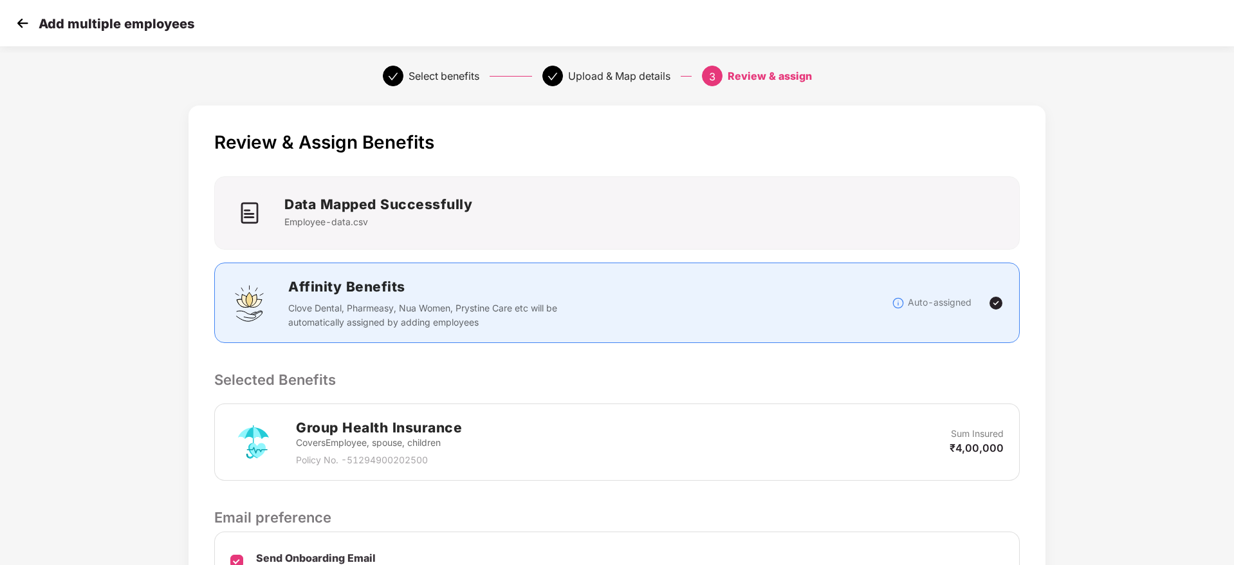
scroll to position [277, 0]
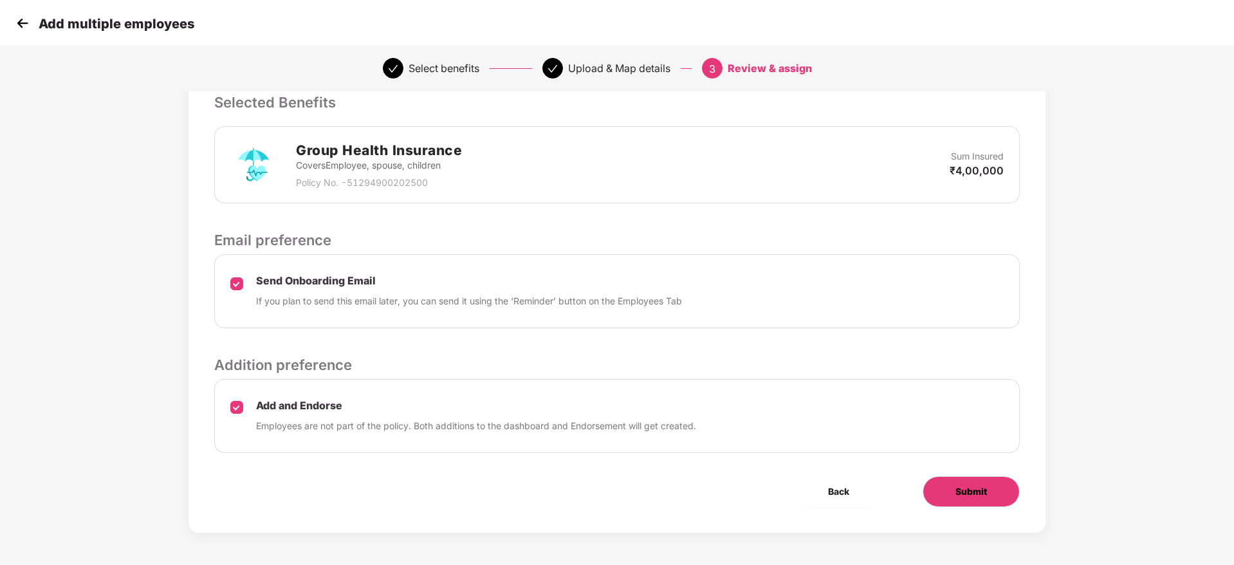
click at [940, 488] on button "Submit" at bounding box center [971, 491] width 97 height 31
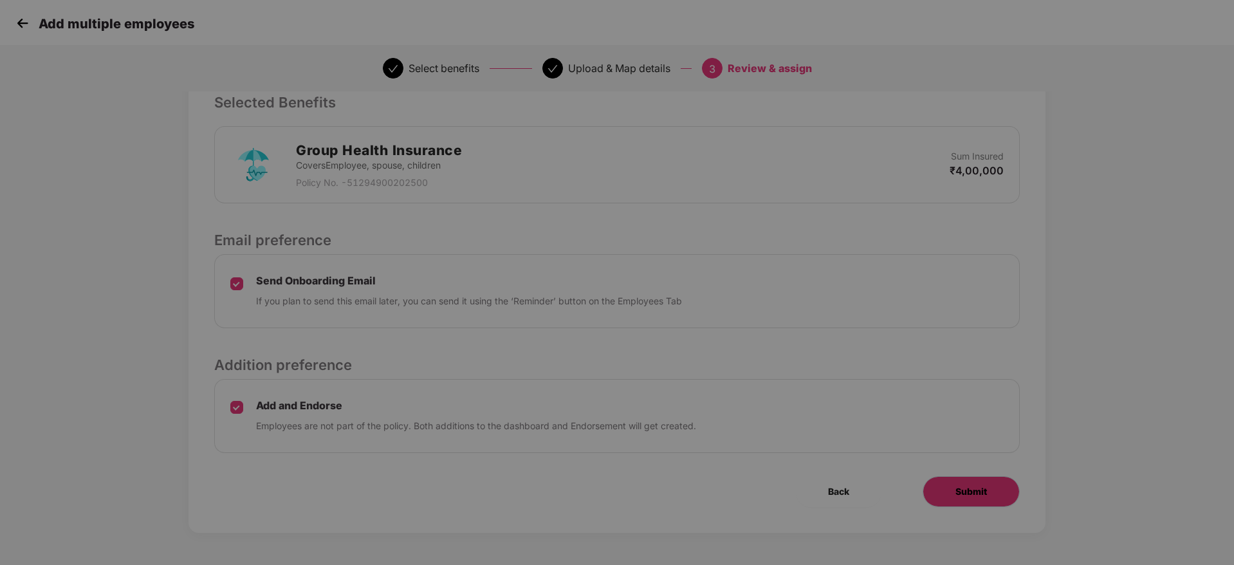
scroll to position [0, 0]
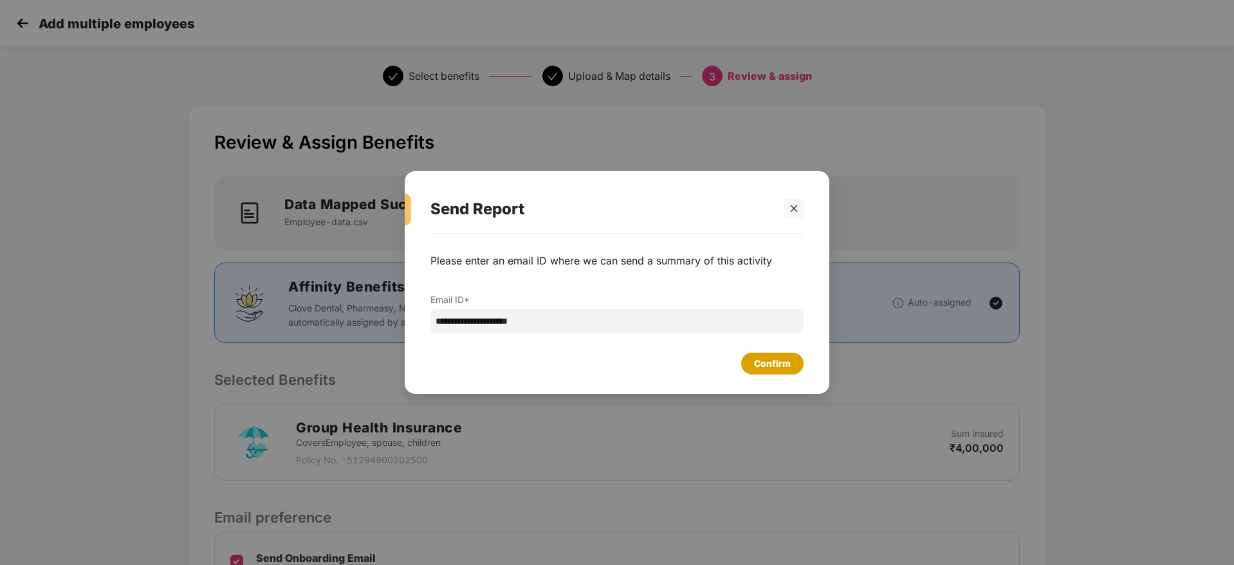
click at [767, 369] on div "Confirm" at bounding box center [772, 363] width 37 height 14
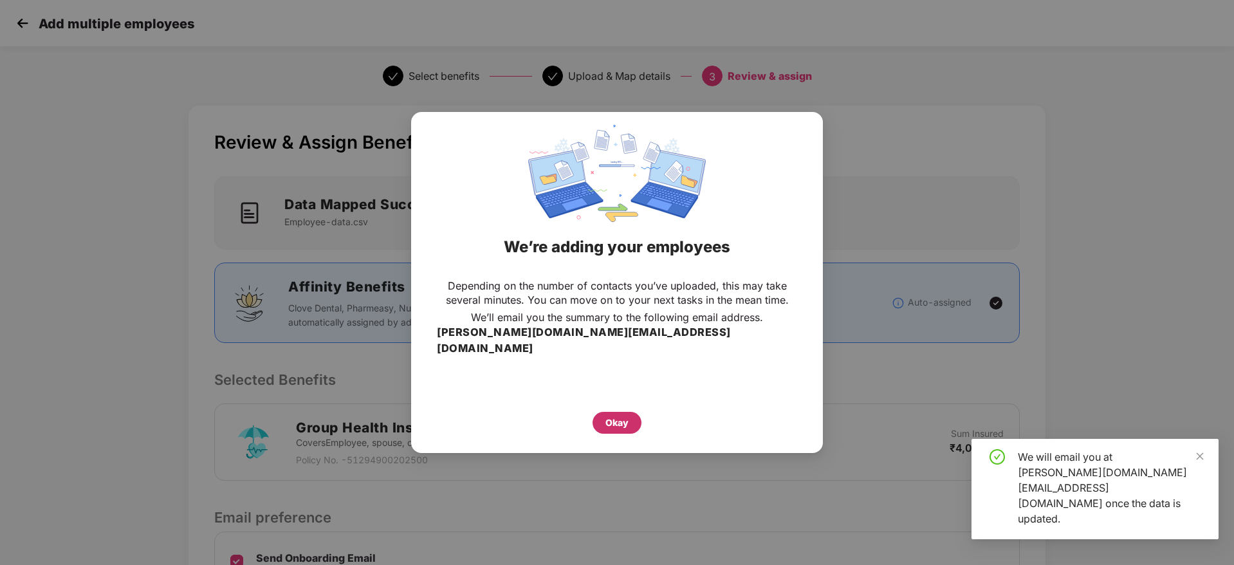
click at [631, 416] on div "Okay" at bounding box center [617, 423] width 49 height 22
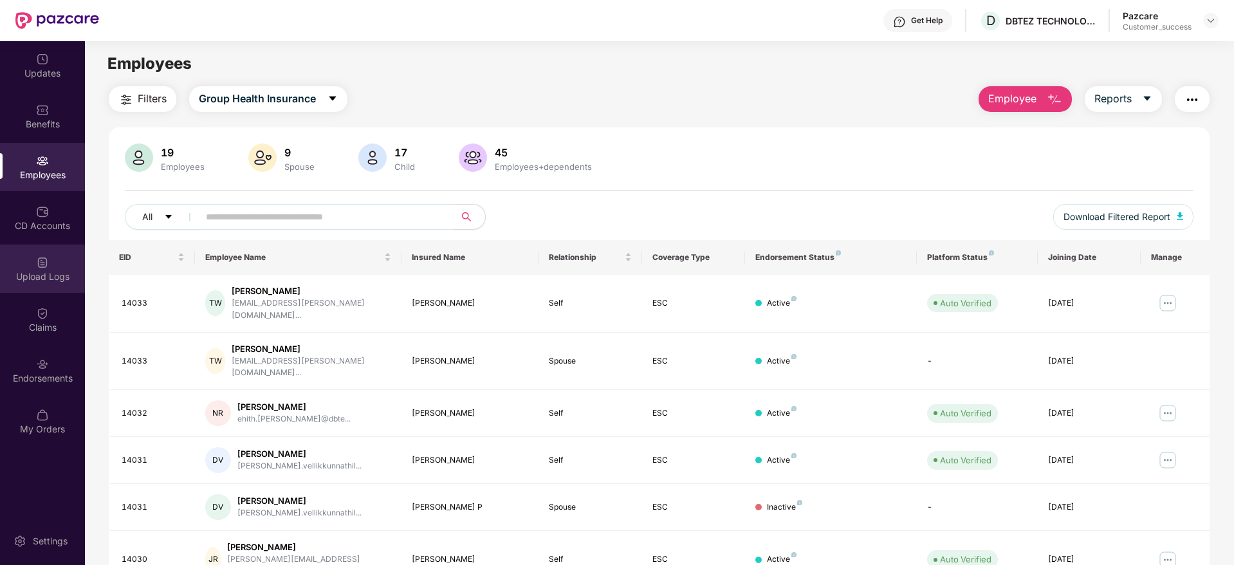
click at [48, 272] on div "Upload Logs" at bounding box center [42, 276] width 85 height 13
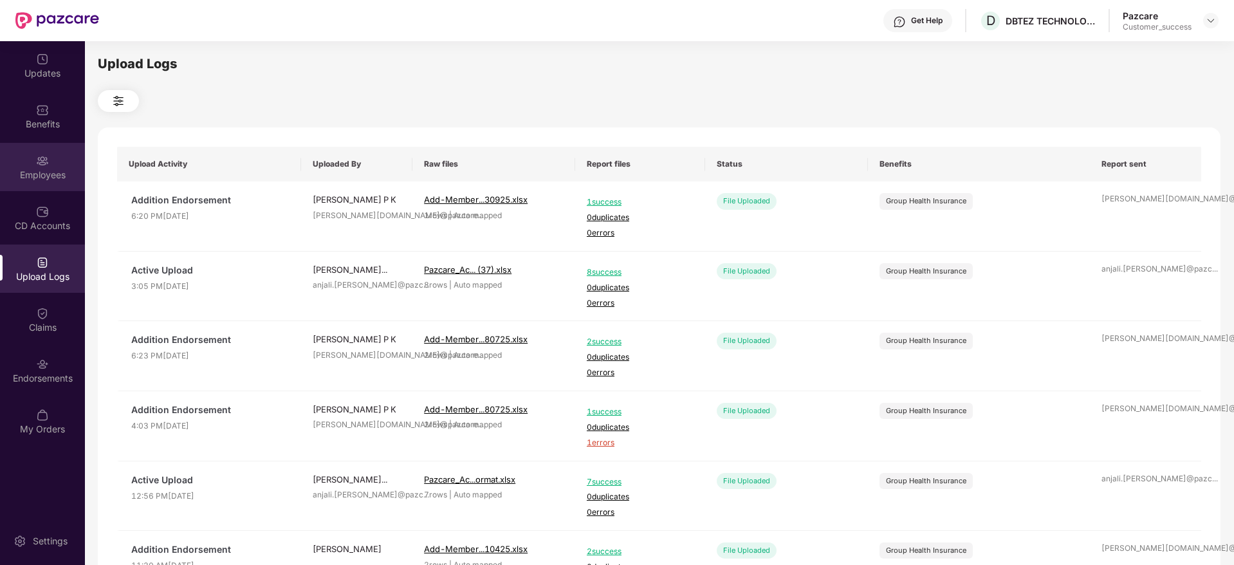
click at [25, 180] on div "Employees" at bounding box center [42, 175] width 85 height 13
